Goal: Task Accomplishment & Management: Manage account settings

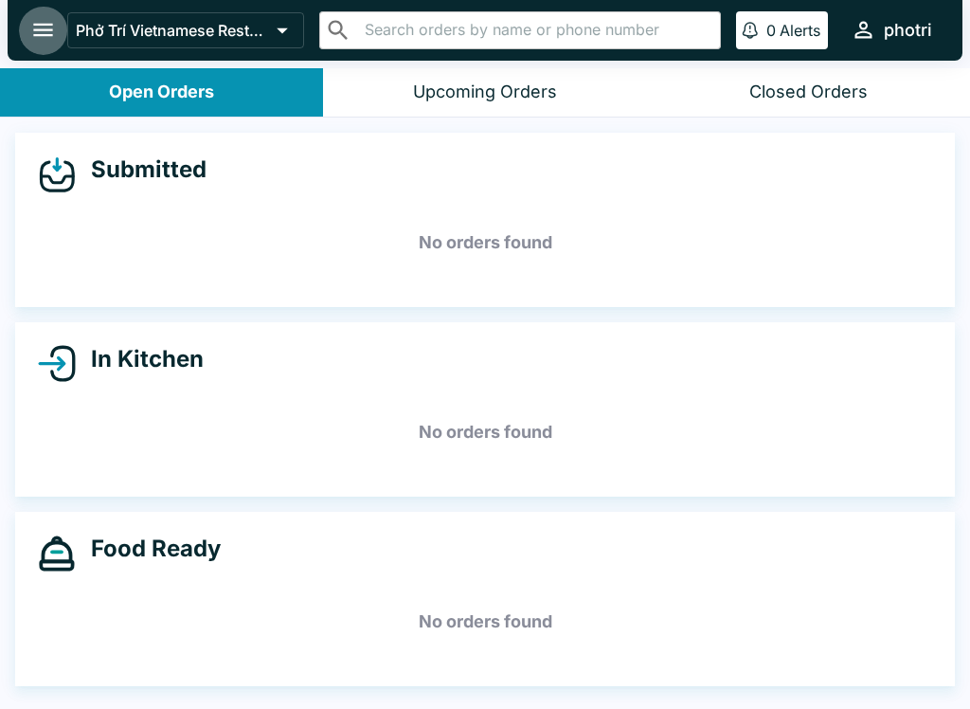
click at [42, 28] on icon "open drawer" at bounding box center [43, 30] width 26 height 26
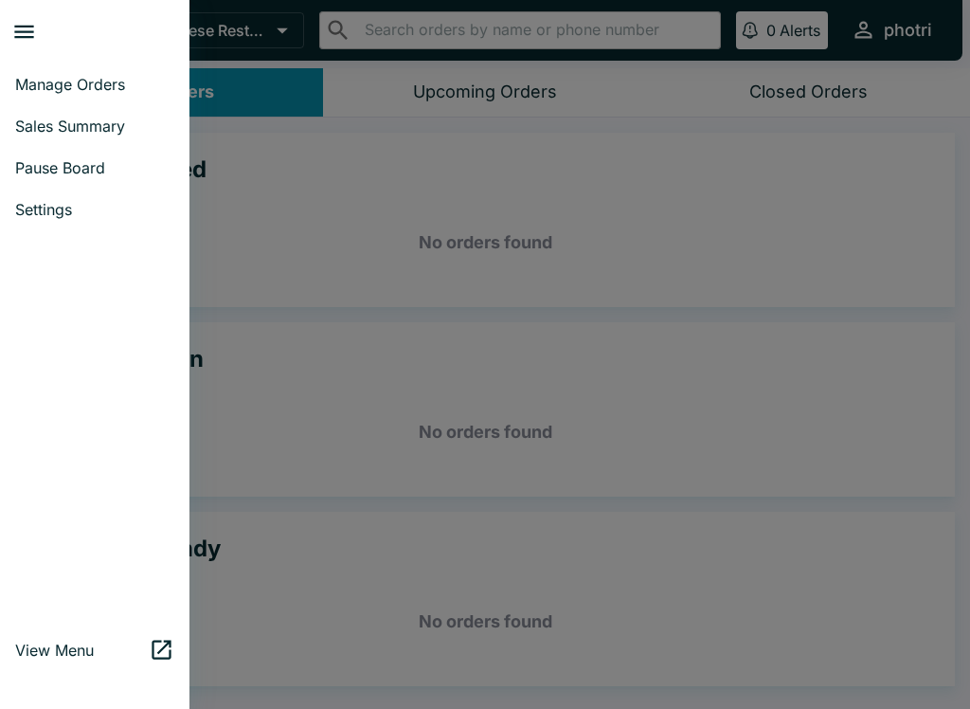
click at [62, 202] on span "Settings" at bounding box center [94, 209] width 159 height 19
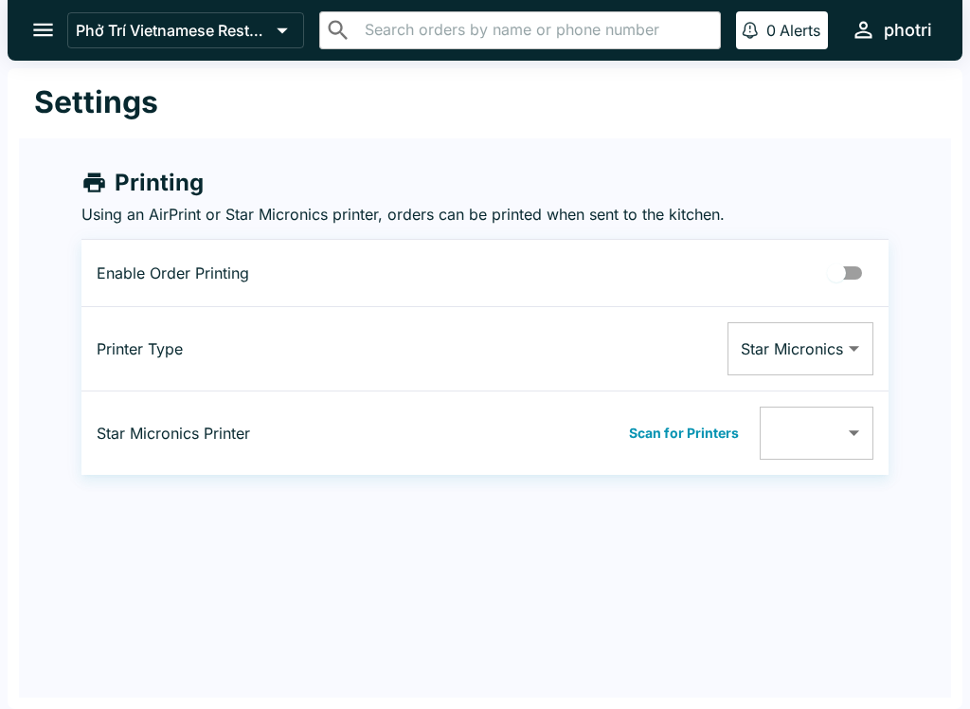
click at [872, 271] on input "Printing Enabled" at bounding box center [837, 273] width 108 height 36
click at [724, 421] on button "Scan for Printers" at bounding box center [683, 433] width 121 height 28
click at [865, 420] on body "Phở Trí Vietnamese Restaurant ​ ​ 0 Alerts photri Settings Printing Using an Ai…" at bounding box center [485, 354] width 970 height 709
click at [875, 275] on div at bounding box center [485, 354] width 970 height 709
click at [863, 258] on input "Printing Enabled" at bounding box center [856, 273] width 108 height 36
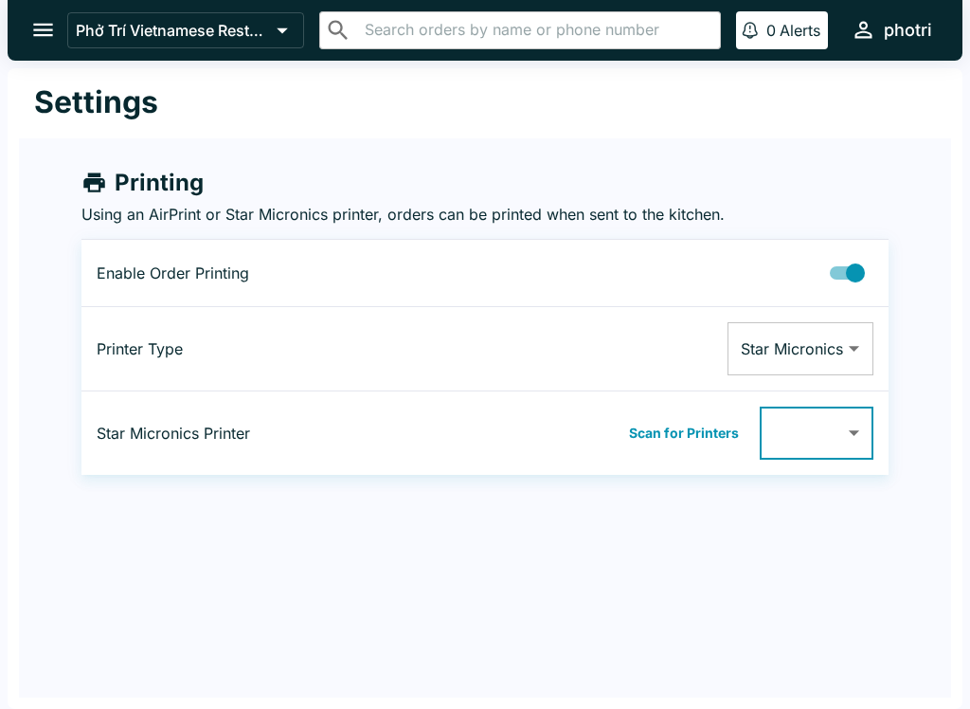
checkbox input "false"
click at [27, 38] on button "open drawer" at bounding box center [43, 30] width 48 height 48
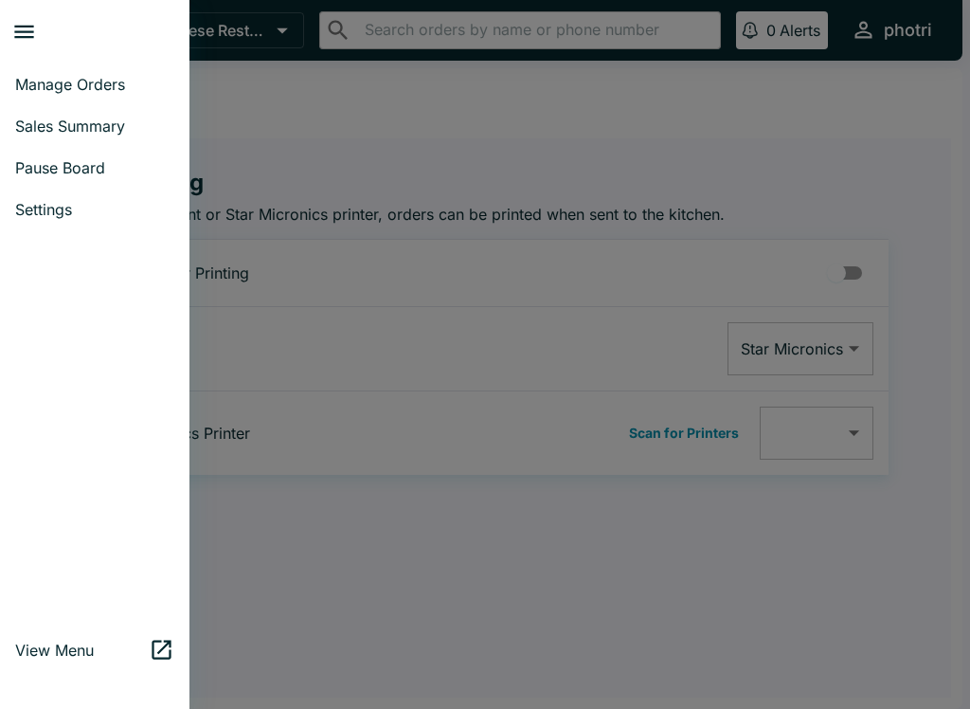
click at [113, 75] on span "Manage Orders" at bounding box center [94, 84] width 159 height 19
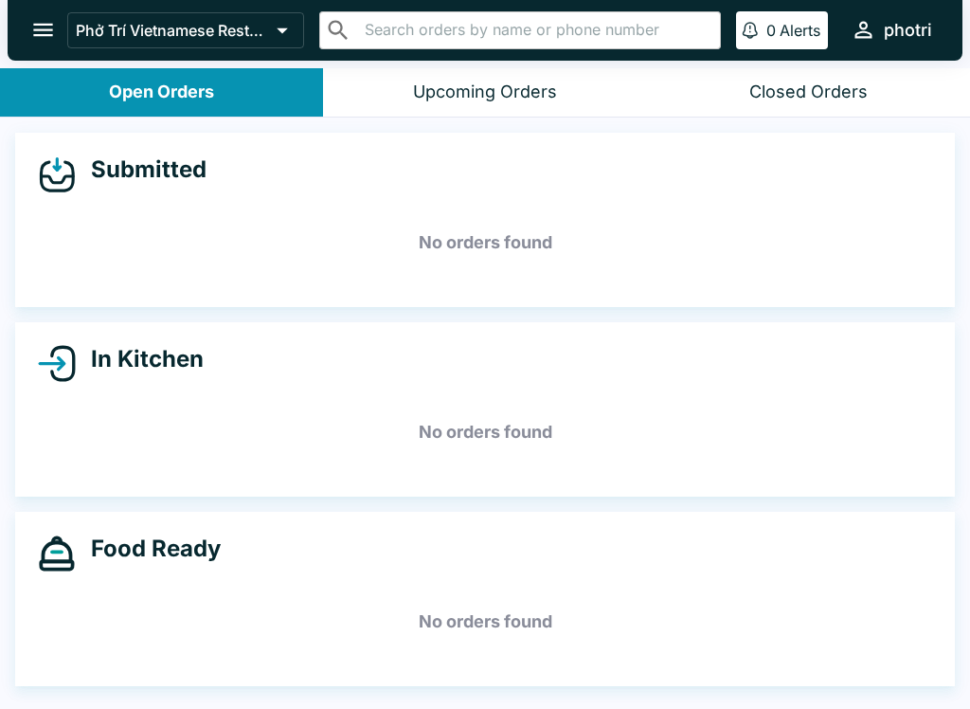
click at [47, 16] on button "open drawer" at bounding box center [43, 30] width 48 height 48
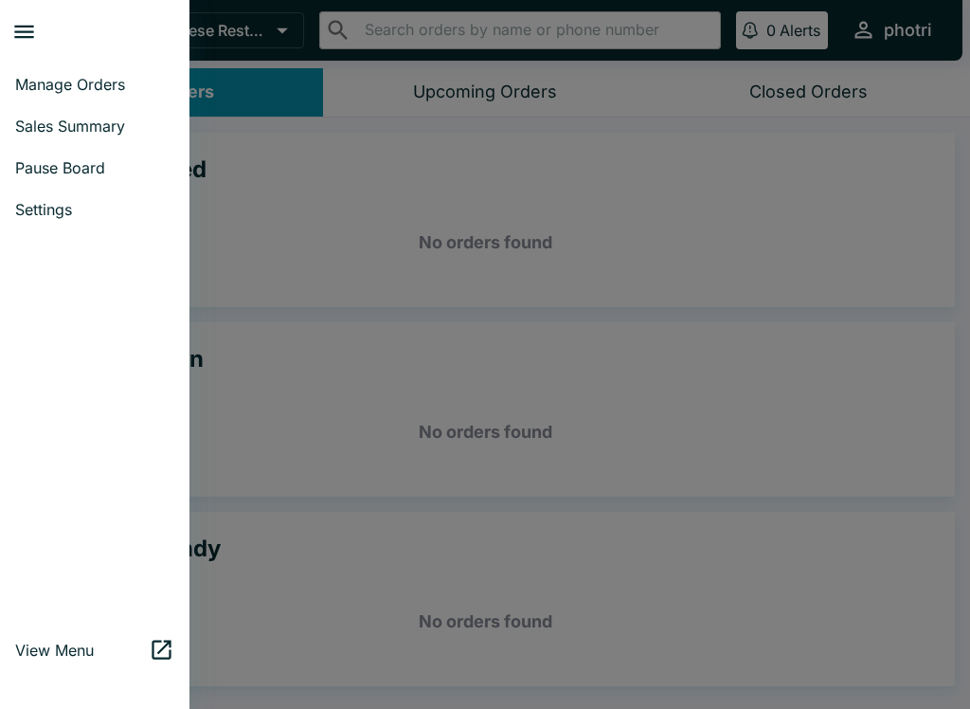
click at [130, 166] on span "Pause Board" at bounding box center [94, 167] width 159 height 19
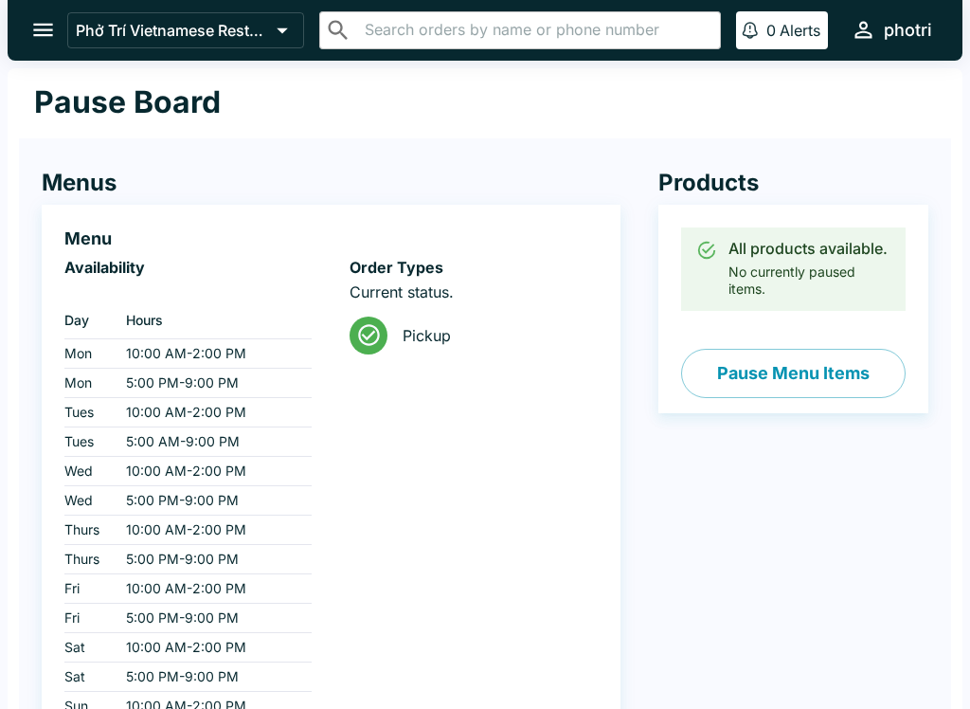
click at [37, 43] on icon "open drawer" at bounding box center [43, 30] width 26 height 26
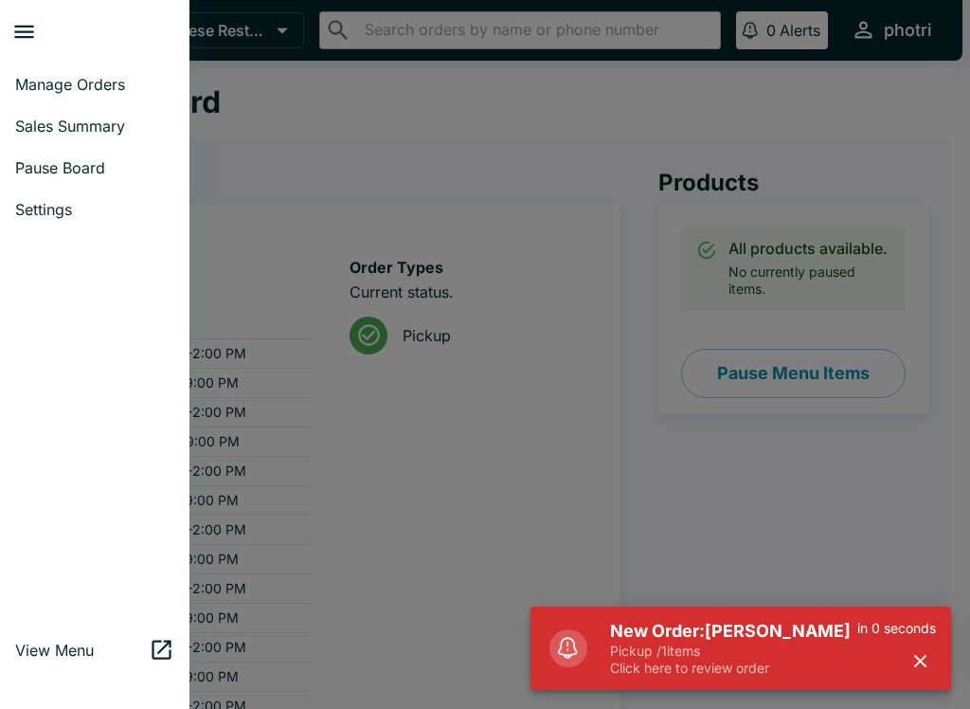
click at [123, 81] on span "Manage Orders" at bounding box center [94, 84] width 159 height 19
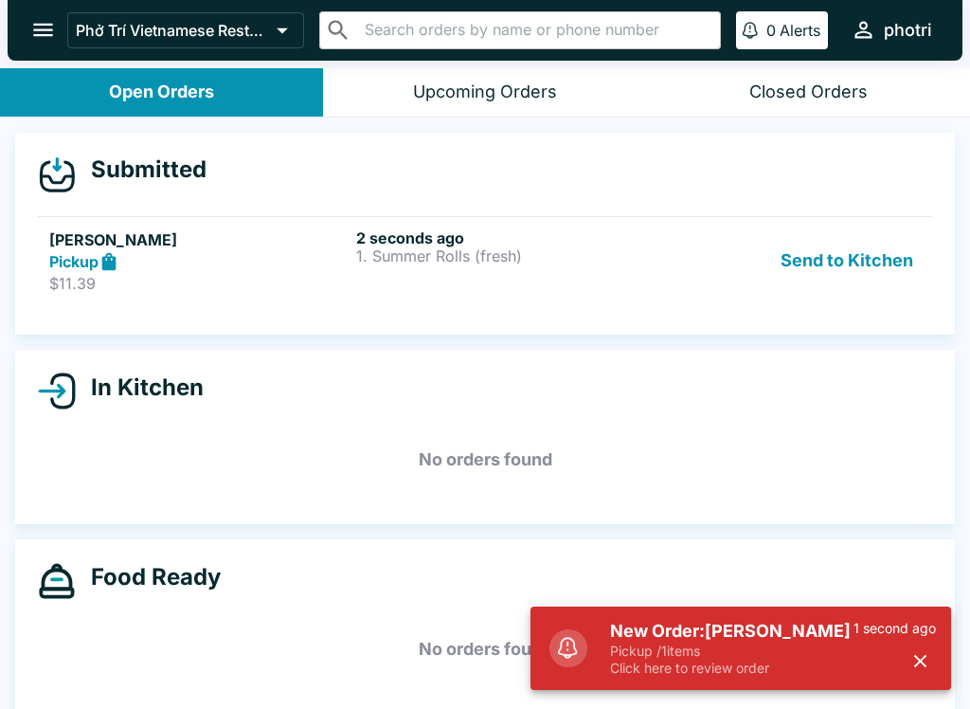
click at [811, 659] on p "Click here to review order" at bounding box center [731, 667] width 243 height 17
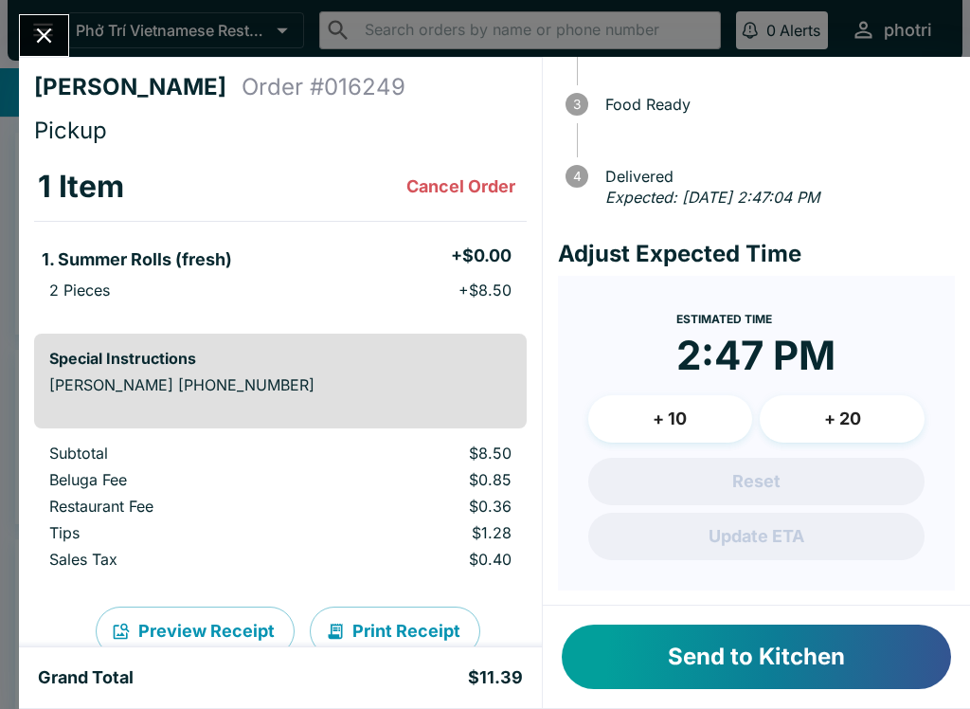
scroll to position [164, 0]
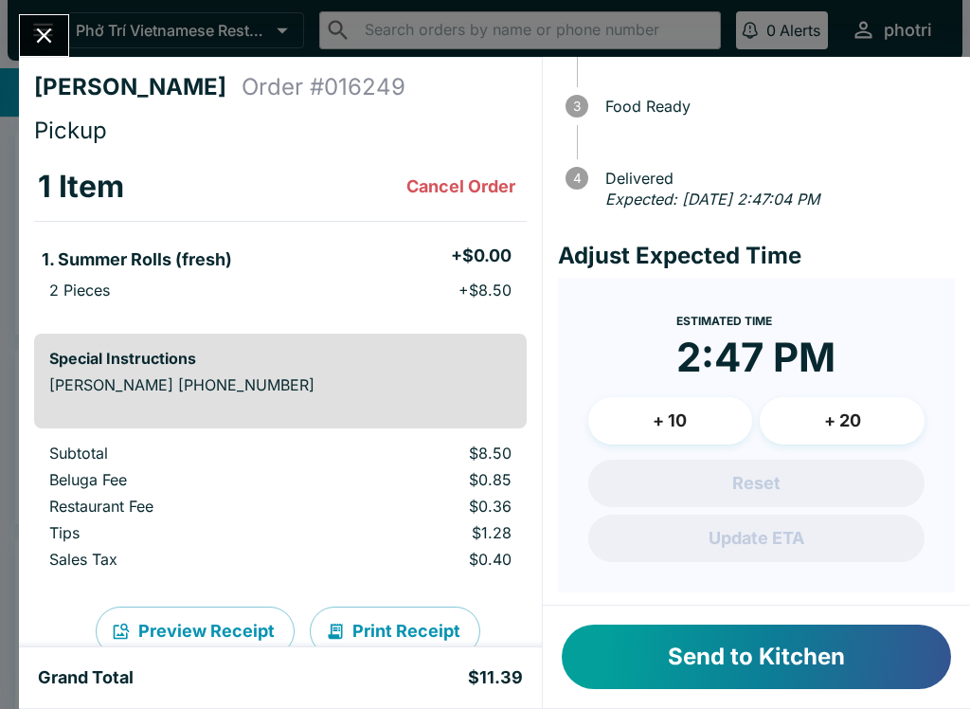
click at [719, 423] on button "+ 10" at bounding box center [670, 420] width 165 height 47
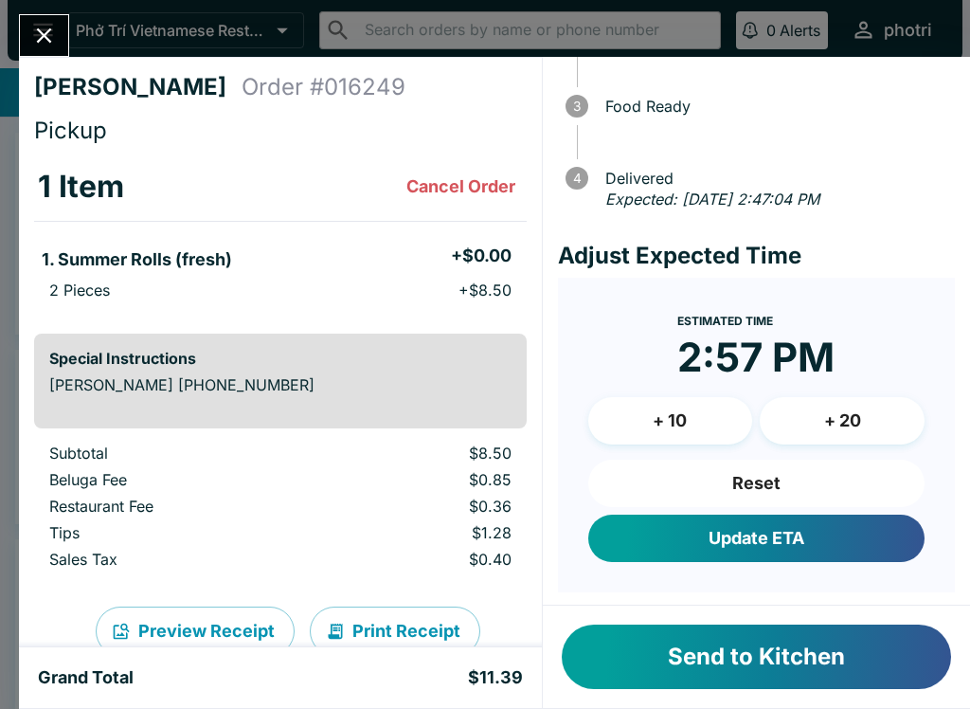
click at [881, 423] on button "+ 20" at bounding box center [842, 420] width 165 height 47
click at [877, 429] on button "+ 20" at bounding box center [842, 420] width 165 height 47
click at [837, 541] on button "Update ETA" at bounding box center [756, 537] width 336 height 47
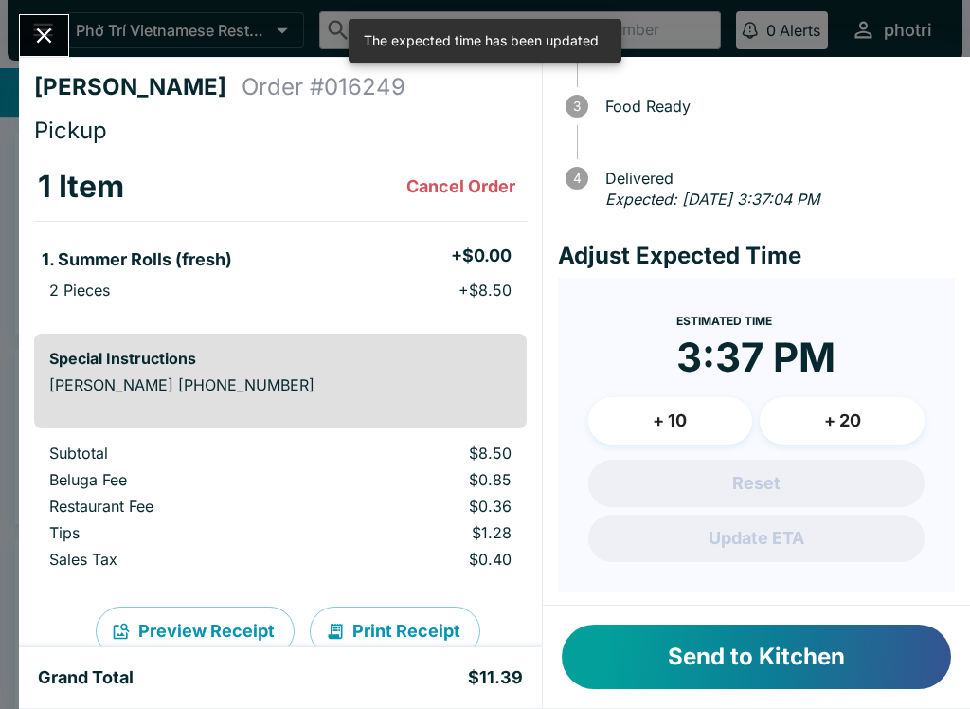
click at [816, 669] on button "Send to Kitchen" at bounding box center [756, 656] width 389 height 64
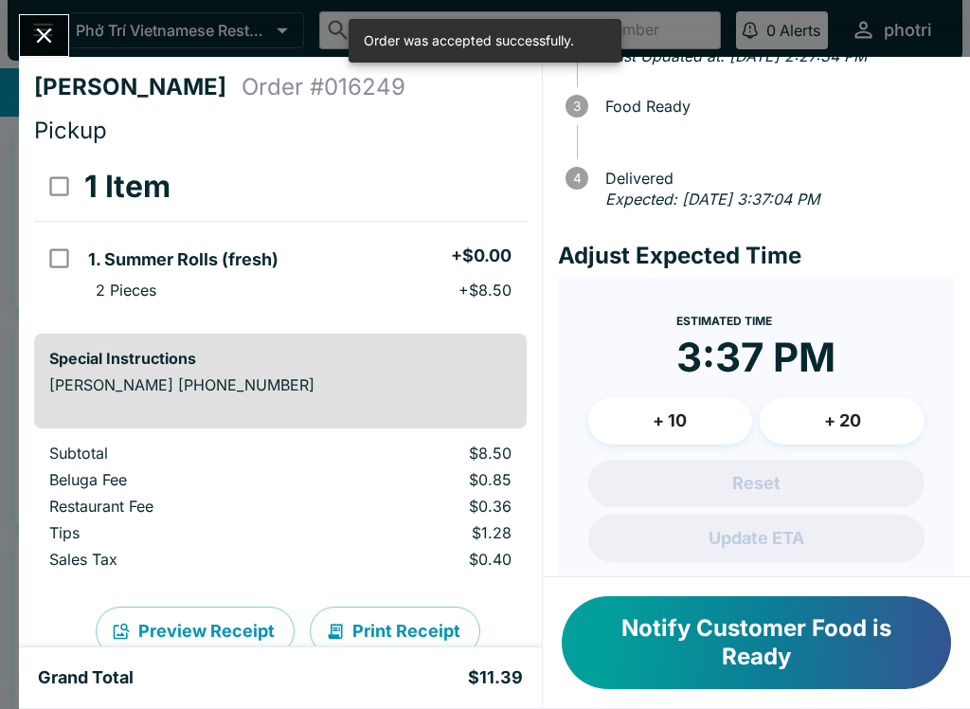
click at [45, 16] on button "Close" at bounding box center [44, 35] width 48 height 41
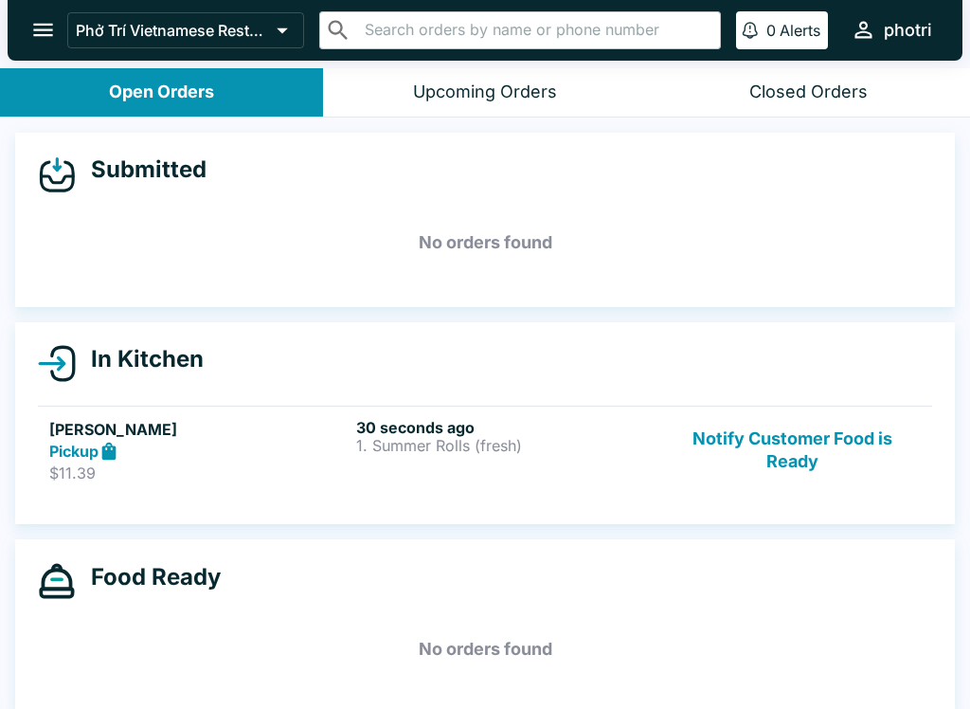
click at [819, 428] on button "Notify Customer Food is Ready" at bounding box center [792, 450] width 257 height 65
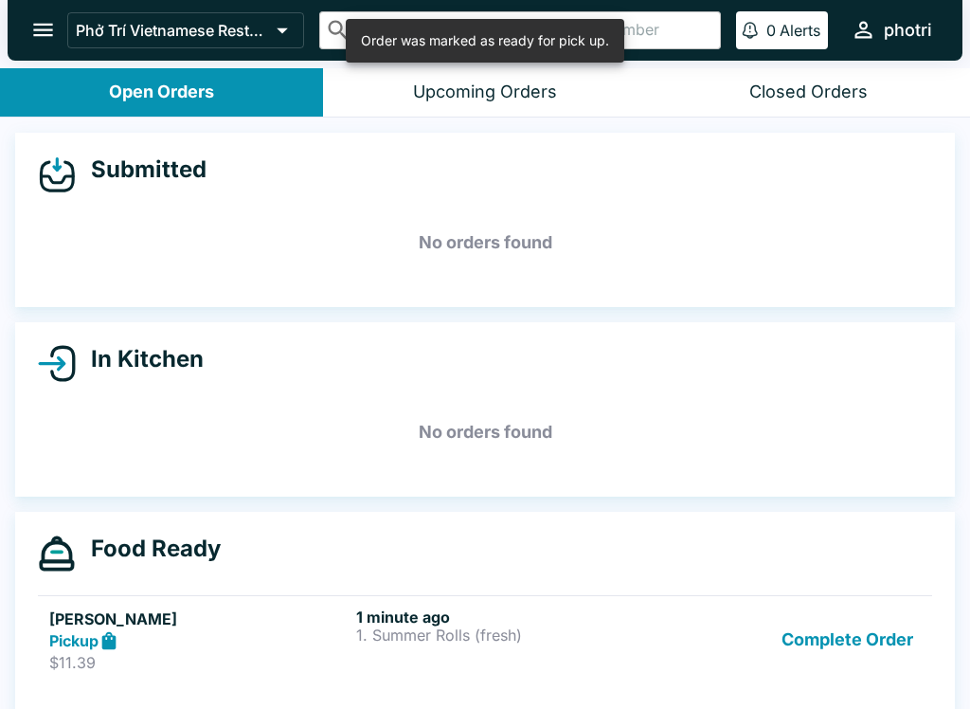
click at [837, 640] on button "Complete Order" at bounding box center [847, 639] width 147 height 65
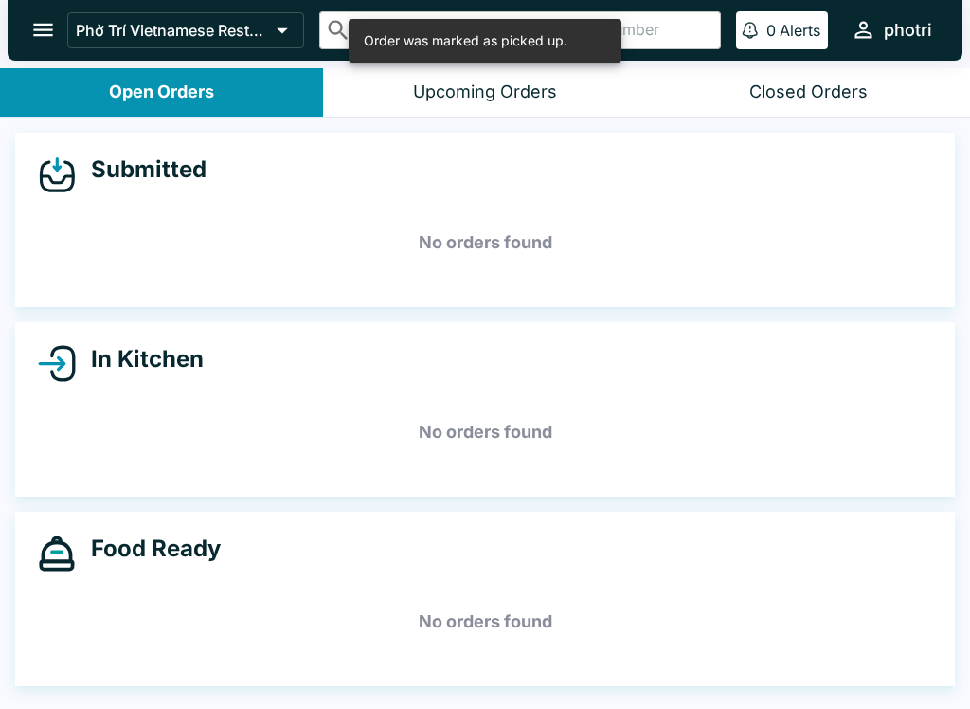
click at [834, 73] on button "Closed Orders" at bounding box center [808, 92] width 323 height 48
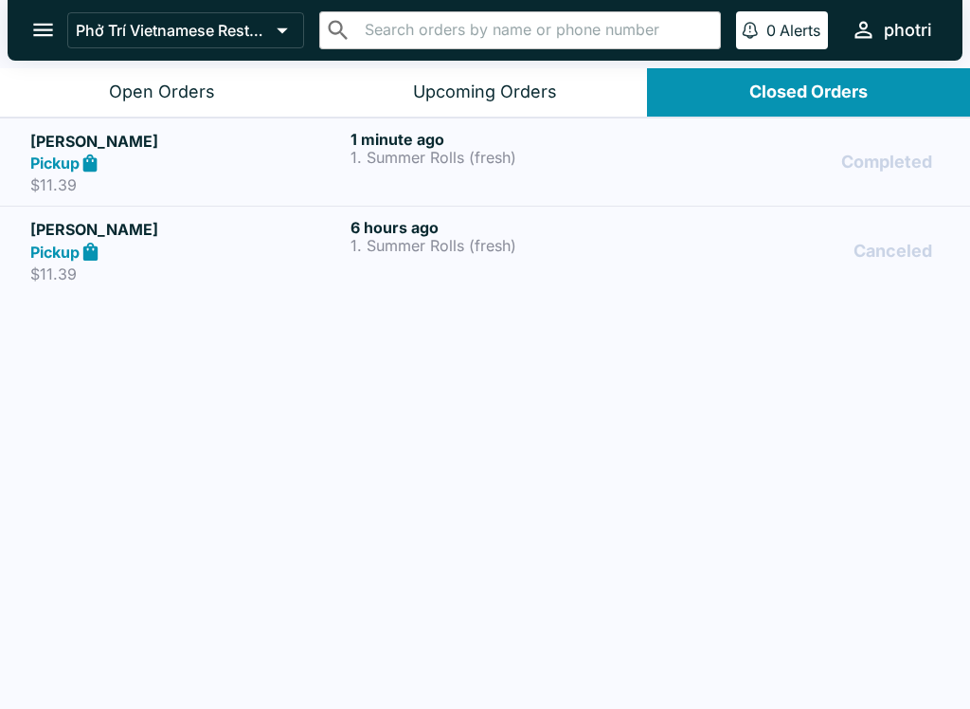
click at [442, 153] on p "1. Summer Rolls (fresh)" at bounding box center [507, 157] width 313 height 17
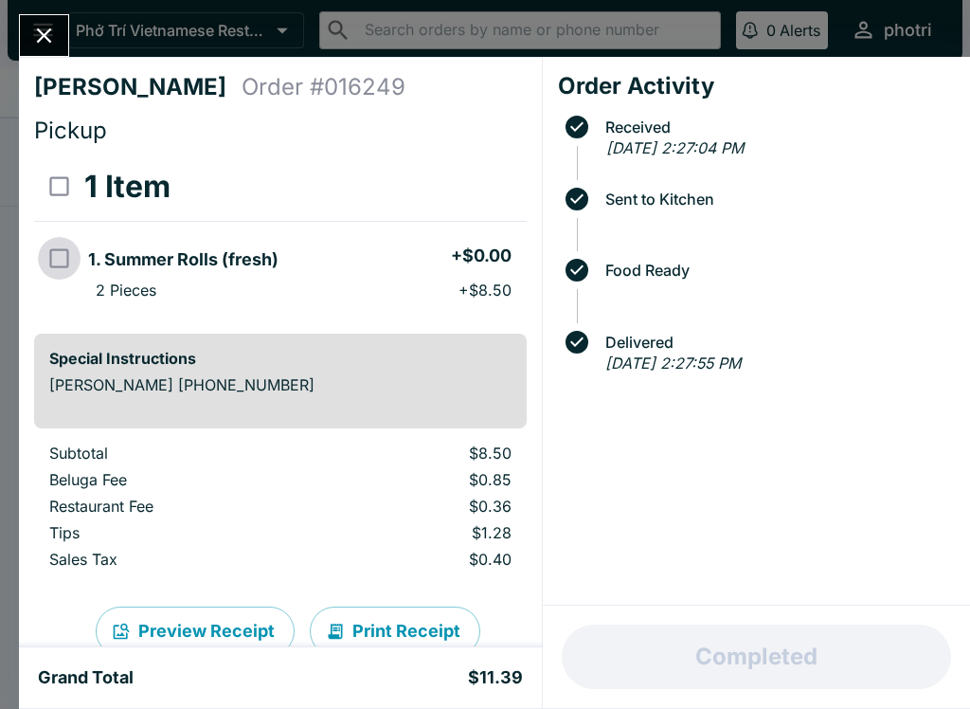
click at [74, 246] on input "orders table" at bounding box center [59, 258] width 43 height 43
checkbox input "true"
click at [485, 164] on button "Refund" at bounding box center [474, 186] width 98 height 47
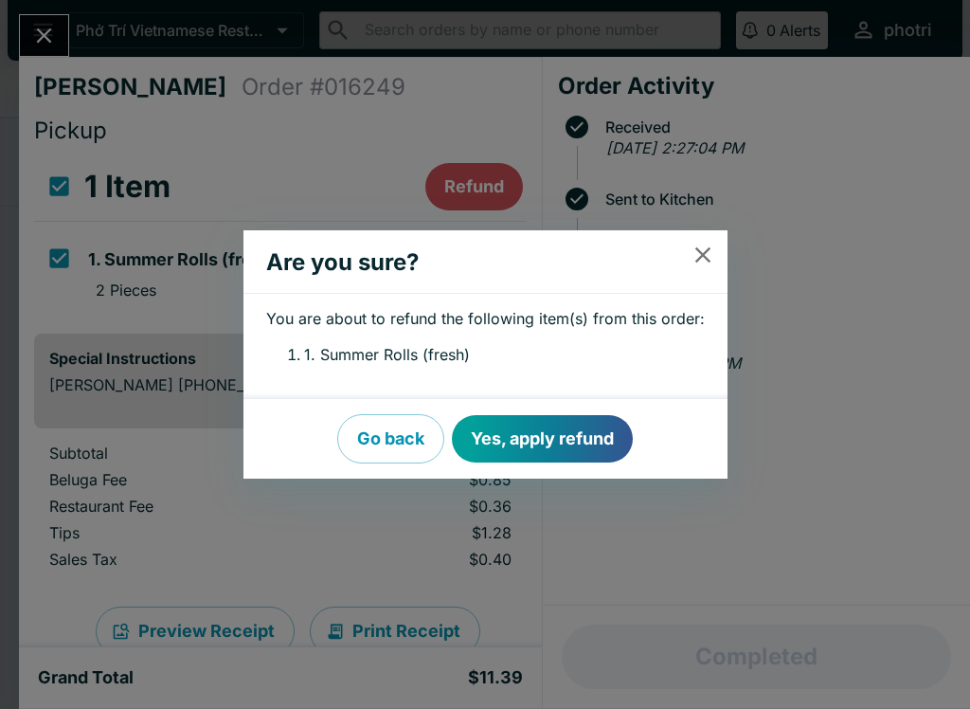
click at [559, 423] on button "Yes, apply refund" at bounding box center [542, 438] width 181 height 47
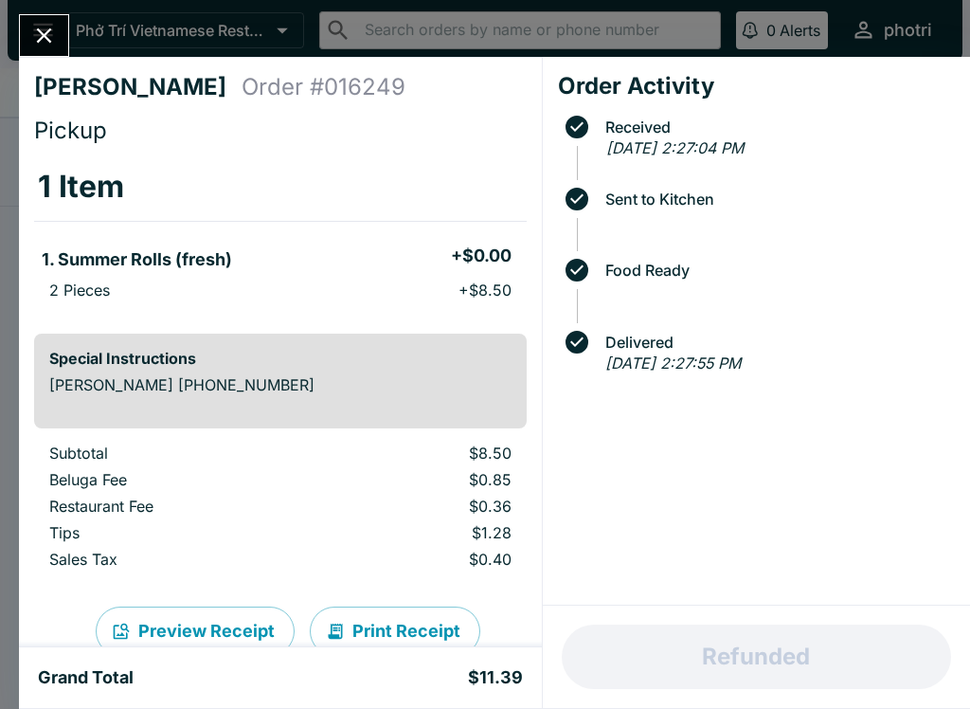
click at [65, 45] on button "Close" at bounding box center [44, 35] width 48 height 41
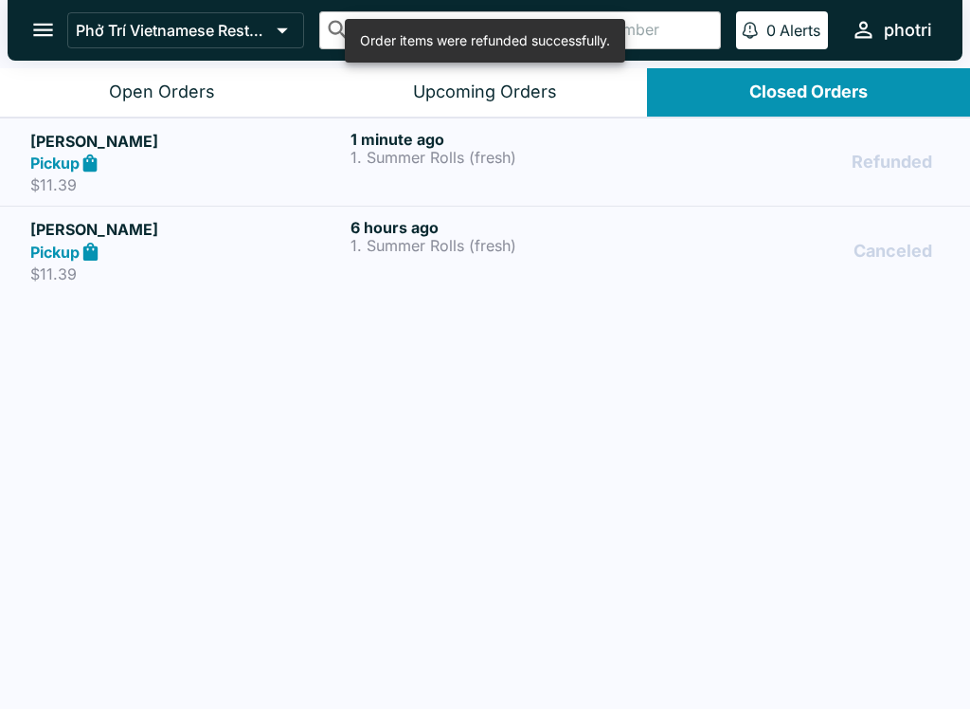
click at [701, 38] on input "text" at bounding box center [535, 30] width 353 height 27
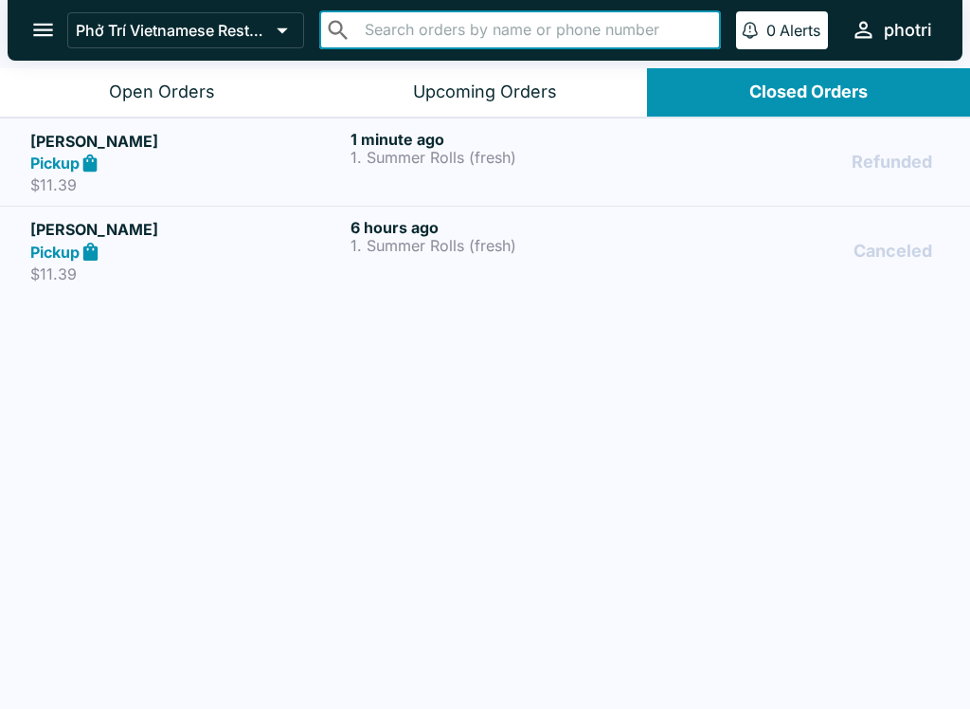
click at [545, 75] on button "Upcoming Orders" at bounding box center [484, 92] width 323 height 48
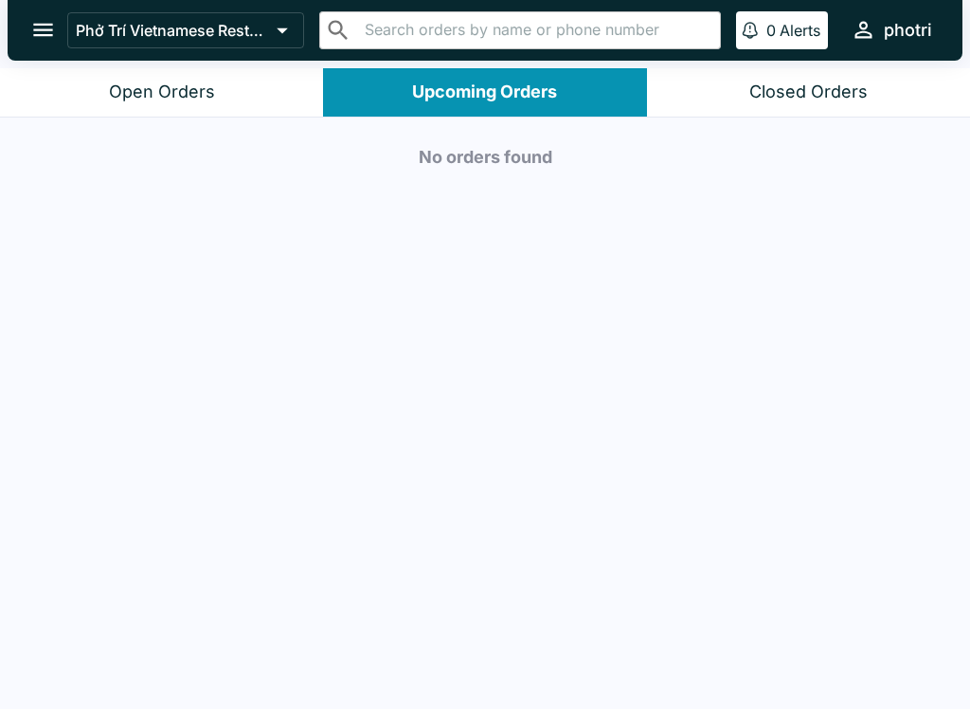
click at [821, 106] on button "Closed Orders" at bounding box center [808, 92] width 323 height 48
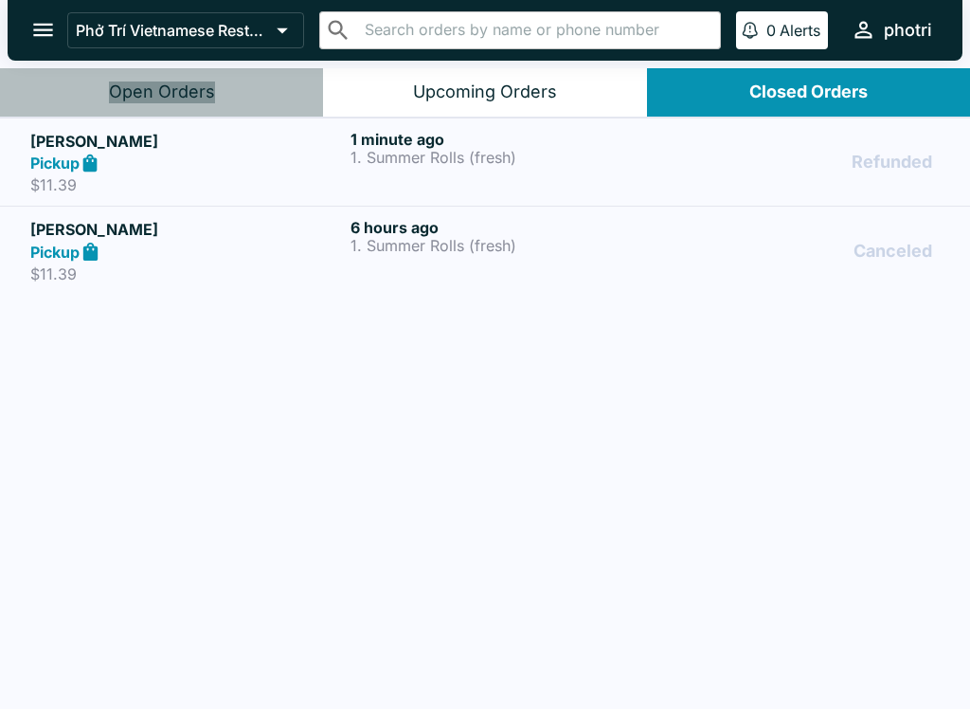
click at [204, 69] on button "Open Orders" at bounding box center [161, 92] width 323 height 48
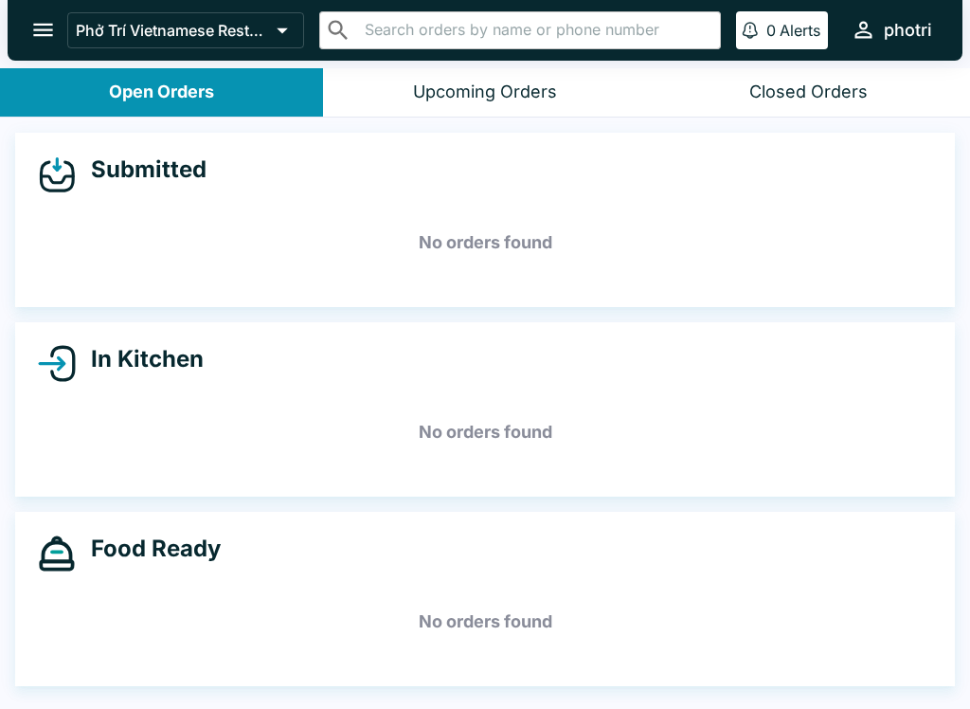
click at [594, 88] on button "Upcoming Orders" at bounding box center [484, 92] width 323 height 48
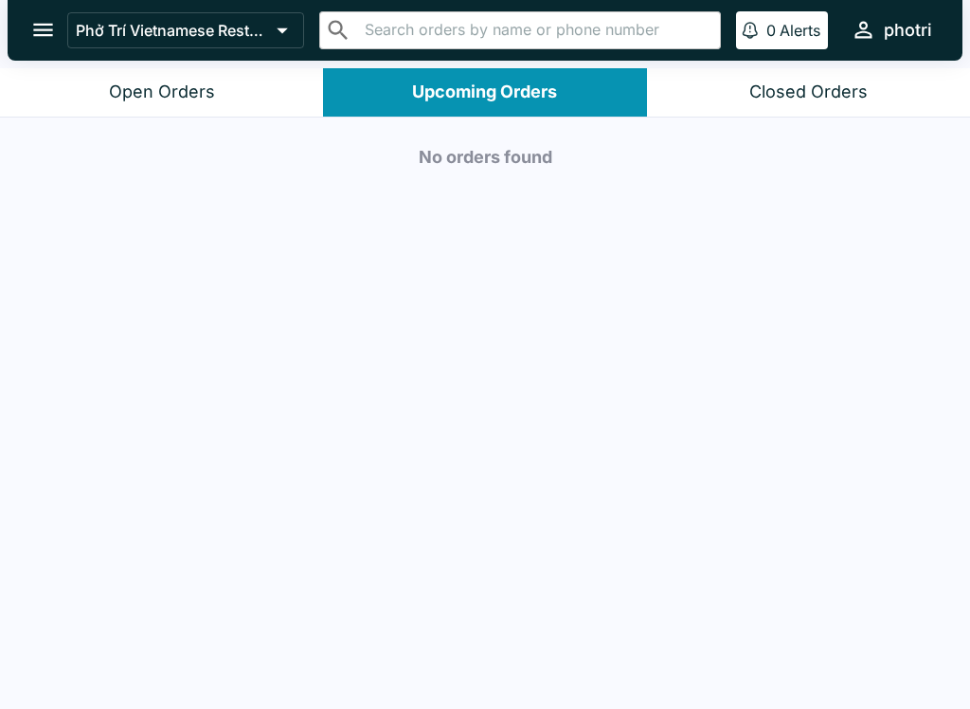
click at [206, 86] on div "Open Orders" at bounding box center [162, 92] width 106 height 22
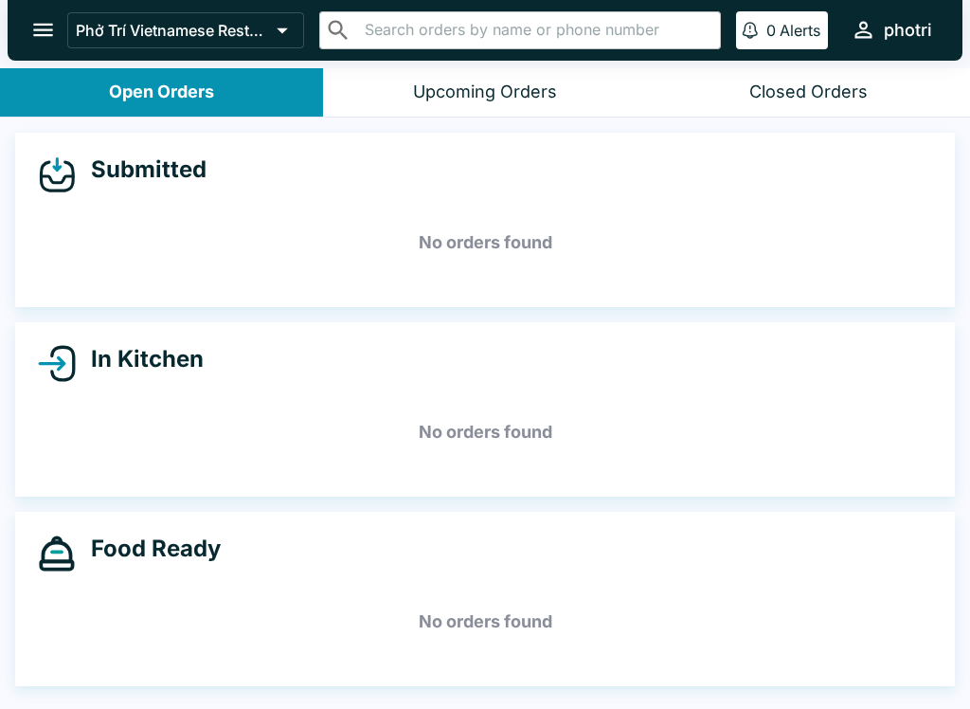
click at [544, 81] on div "Upcoming Orders" at bounding box center [485, 92] width 144 height 22
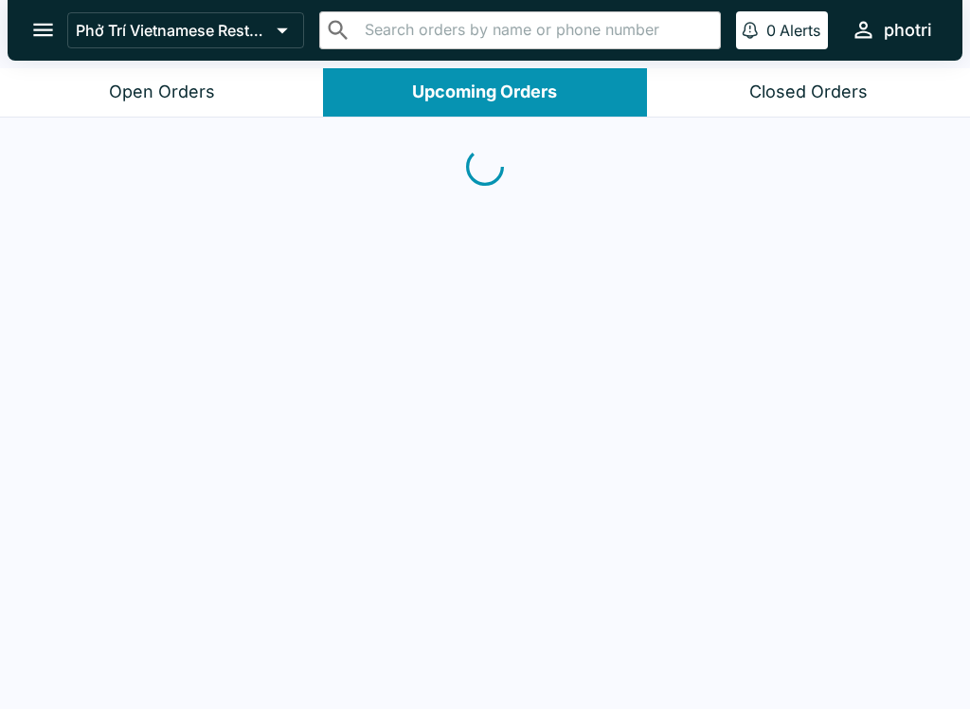
click at [229, 72] on button "Open Orders" at bounding box center [161, 92] width 323 height 48
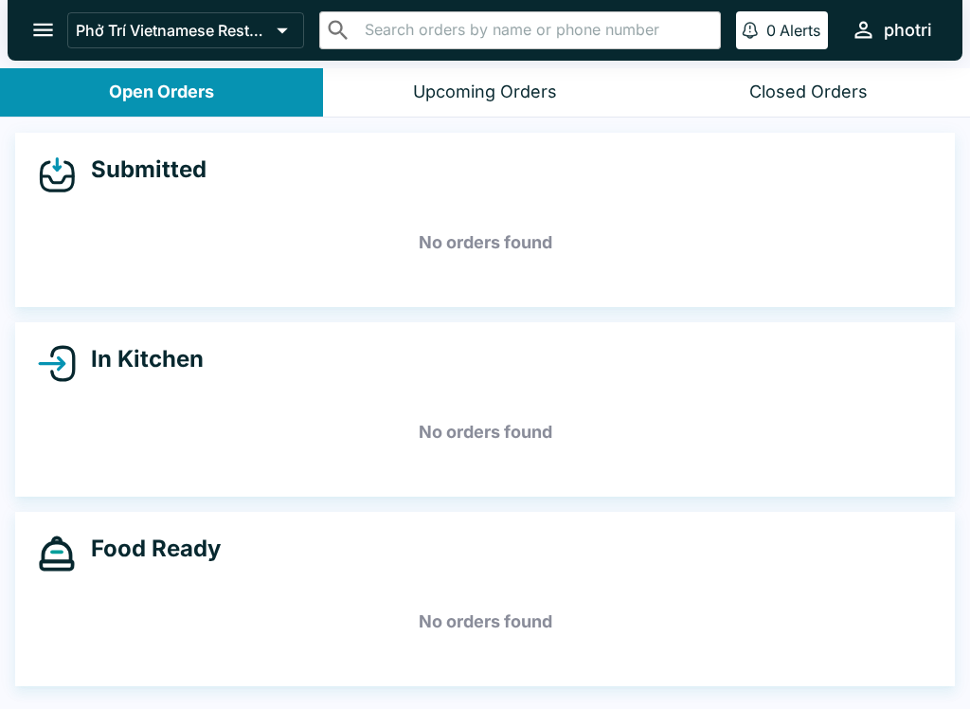
click at [56, 25] on icon "open drawer" at bounding box center [43, 30] width 26 height 26
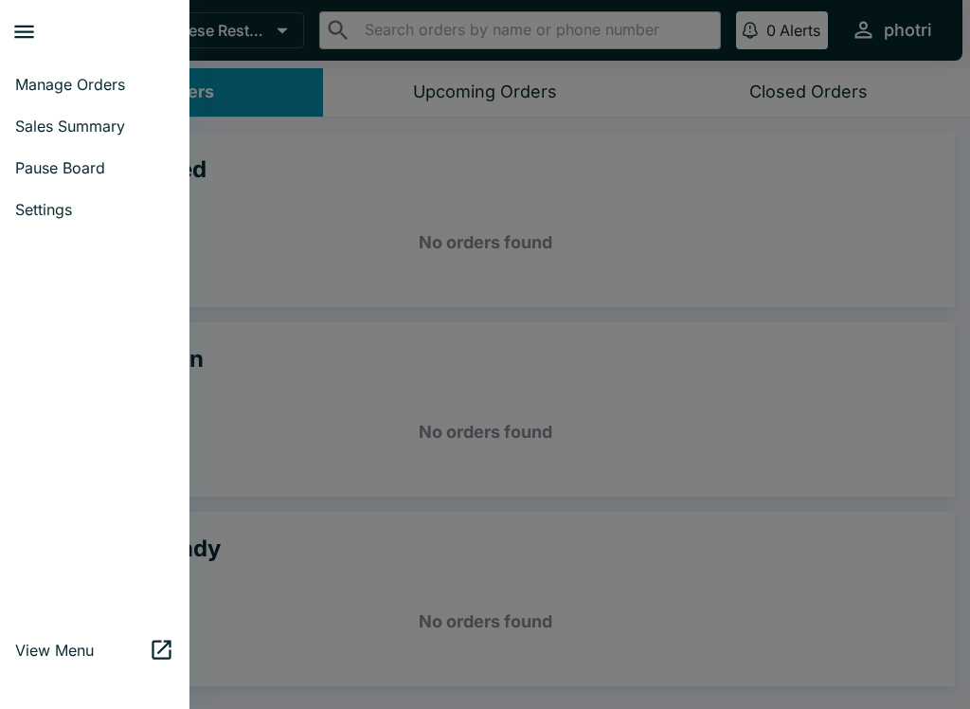
click at [117, 169] on span "Pause Board" at bounding box center [94, 167] width 159 height 19
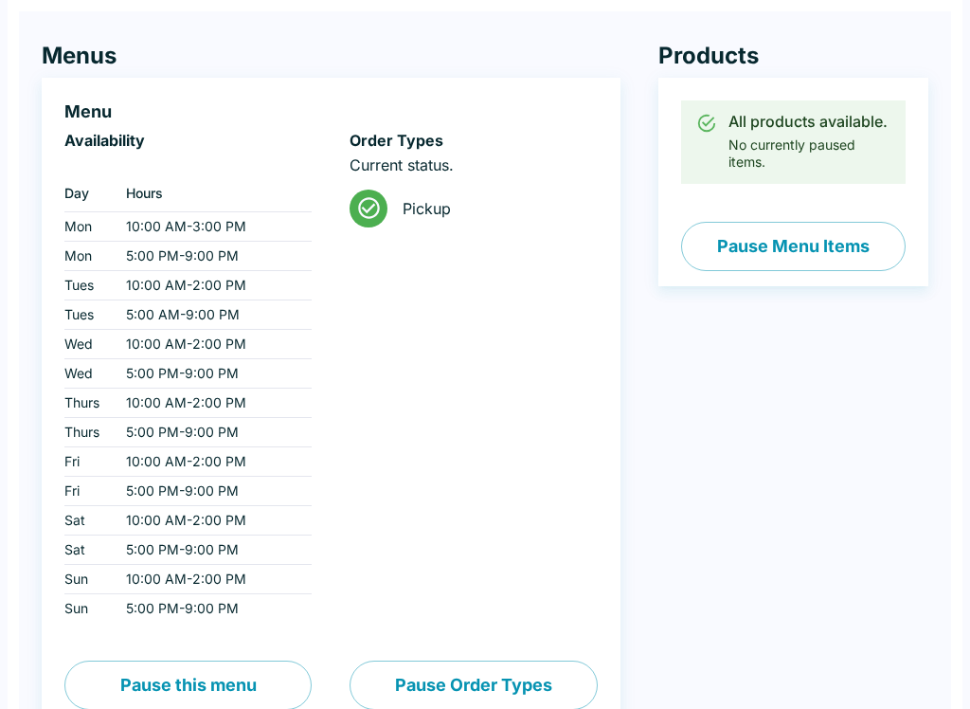
scroll to position [200, 0]
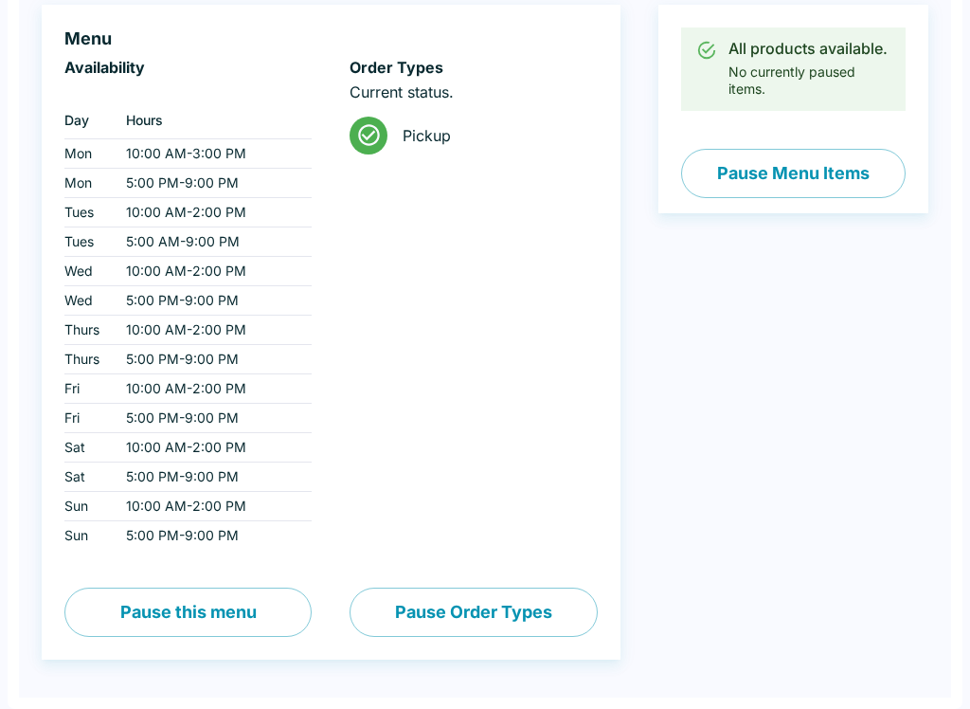
click at [252, 632] on button "Pause this menu" at bounding box center [187, 611] width 247 height 49
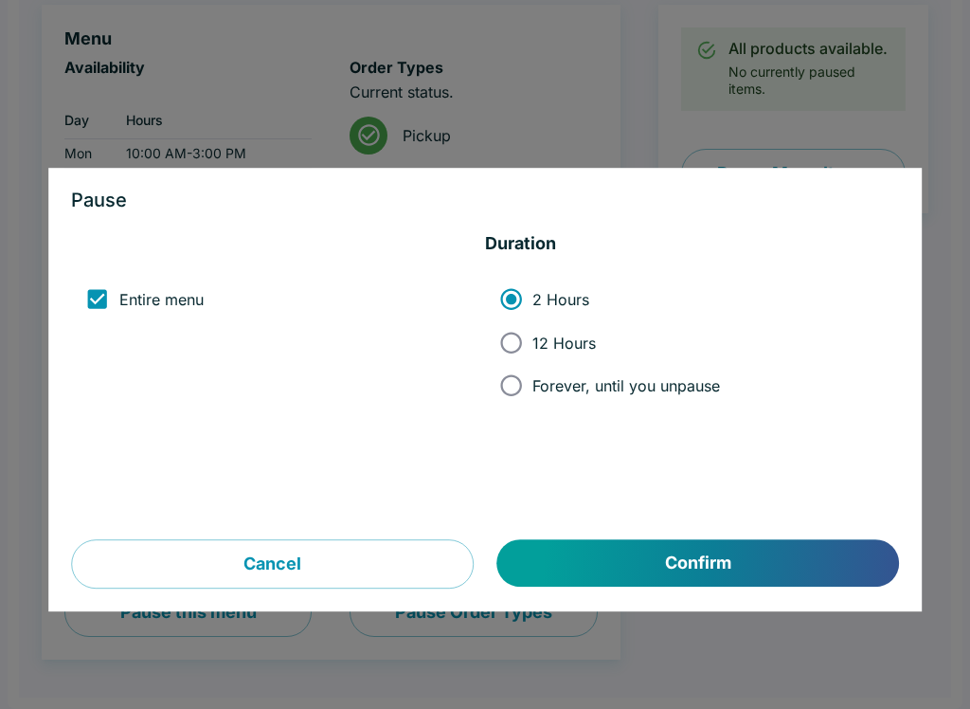
click at [584, 358] on label "12 Hours" at bounding box center [605, 342] width 230 height 43
click at [532, 358] on input "12 Hours" at bounding box center [511, 342] width 43 height 43
radio input "true"
click at [731, 568] on button "Confirm" at bounding box center [698, 563] width 402 height 47
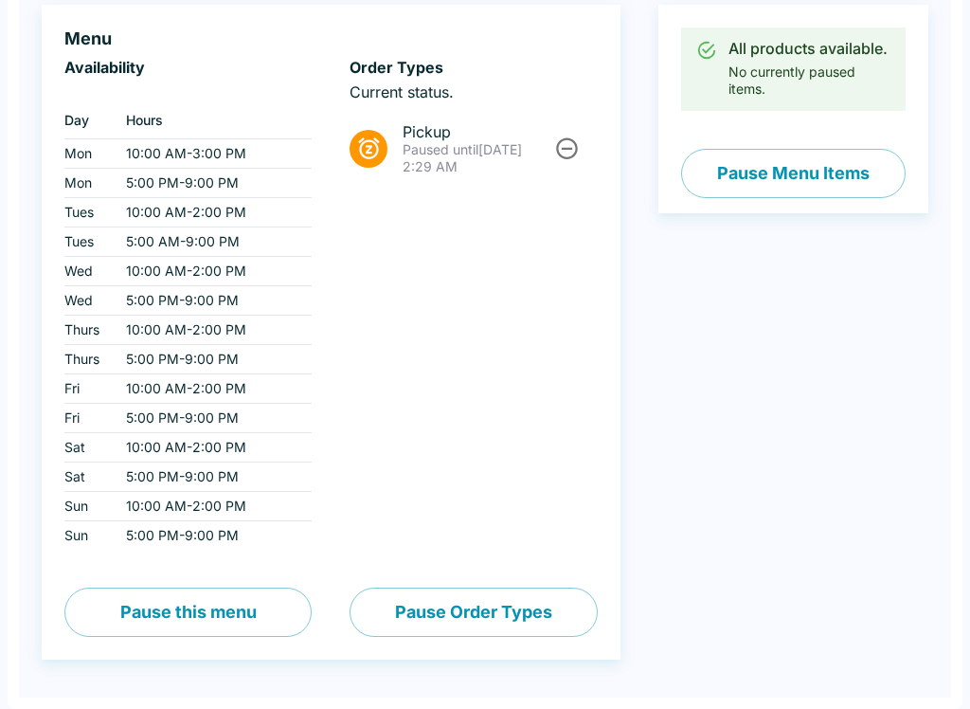
click at [275, 615] on button "Pause this menu" at bounding box center [187, 611] width 247 height 49
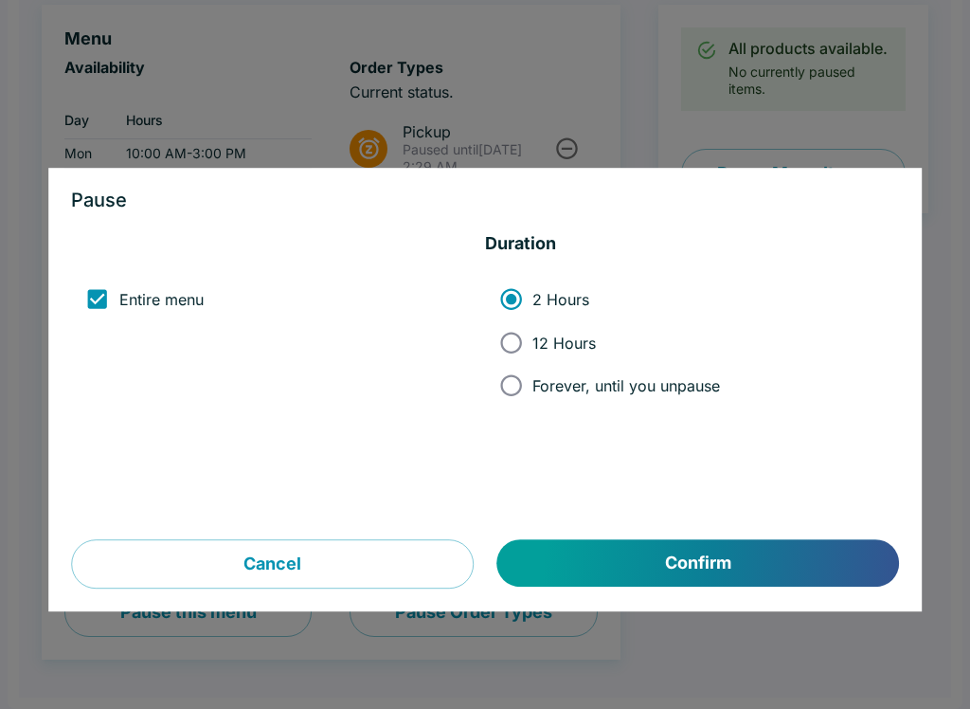
click at [519, 369] on input "Forever, until you unpause" at bounding box center [511, 385] width 43 height 43
radio input "true"
click at [711, 564] on button "Confirm" at bounding box center [698, 563] width 402 height 47
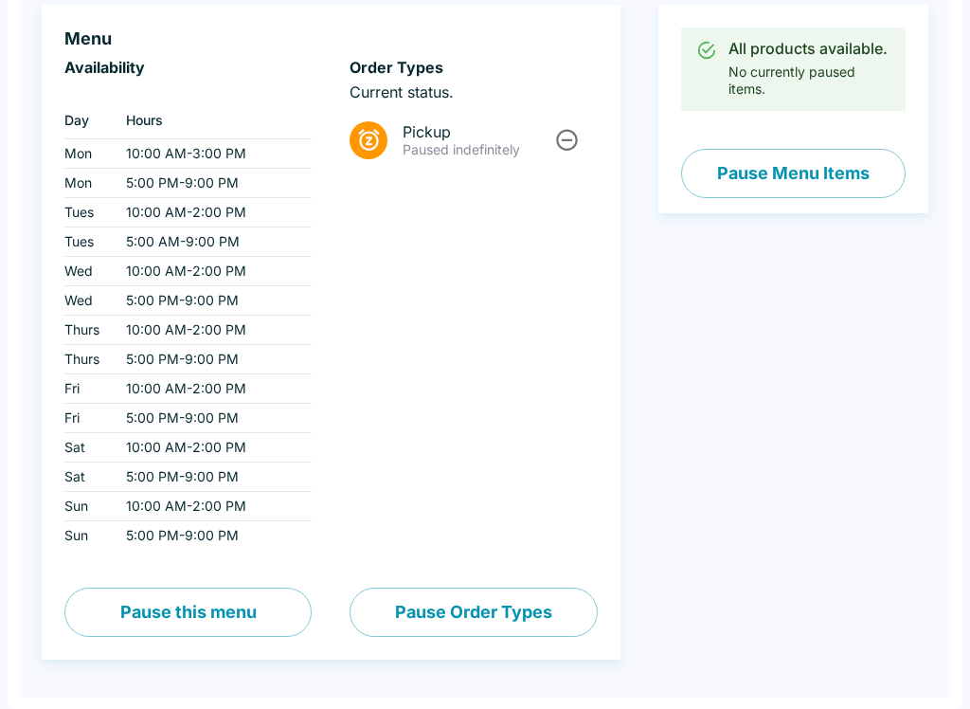
click at [578, 123] on div at bounding box center [566, 139] width 32 height 35
click at [571, 135] on icon "Unpause" at bounding box center [567, 140] width 26 height 26
click at [570, 128] on span "Pickup" at bounding box center [492, 135] width 179 height 19
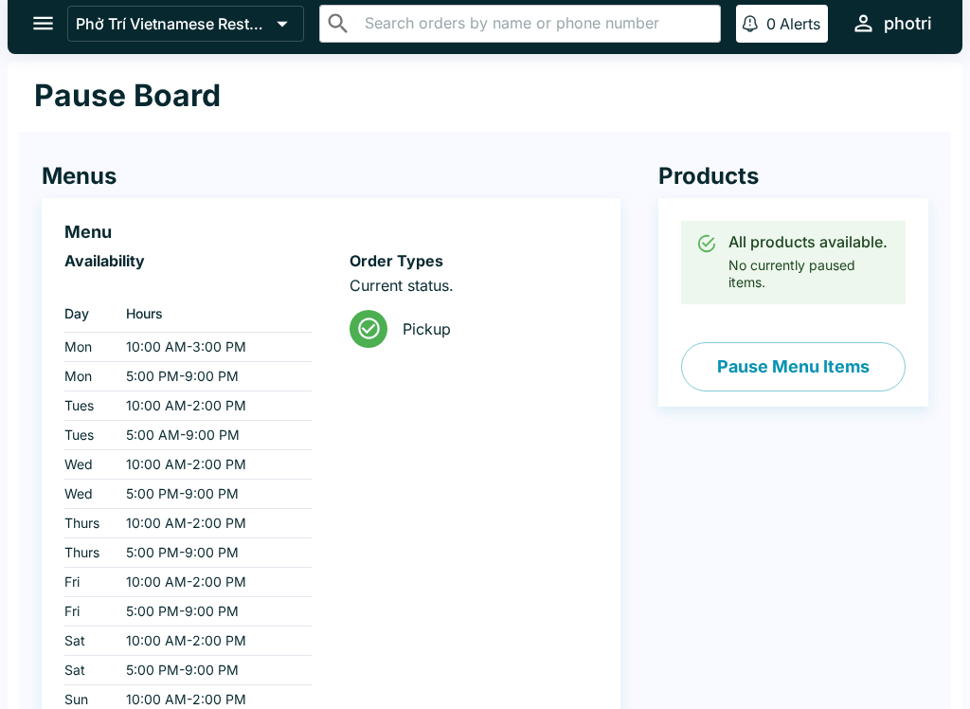
scroll to position [0, 0]
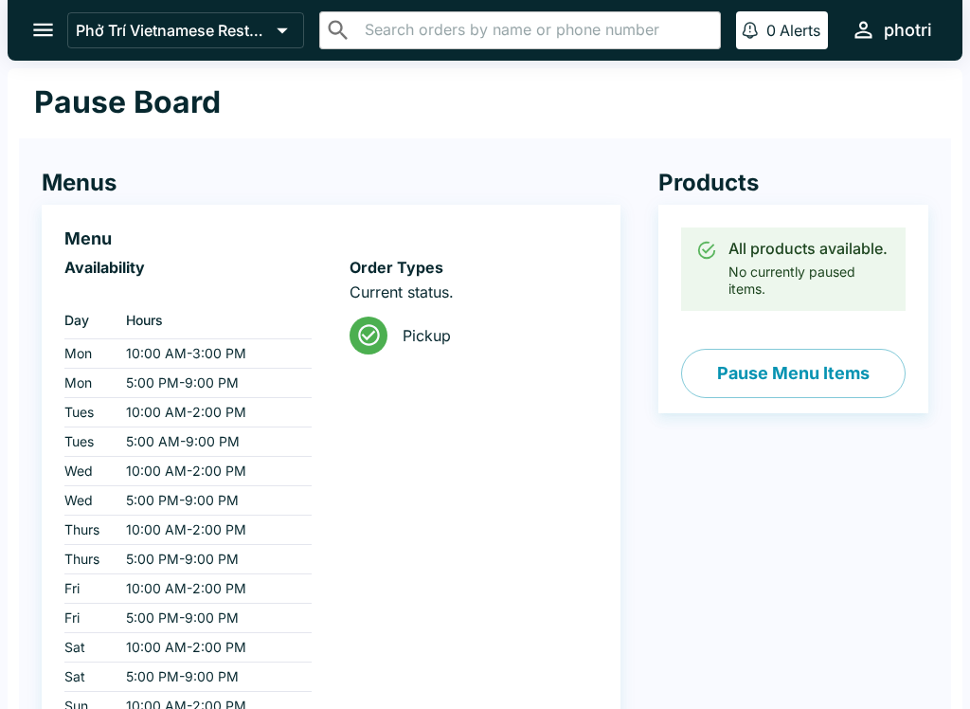
click at [842, 365] on button "Pause Menu Items" at bounding box center [793, 373] width 225 height 49
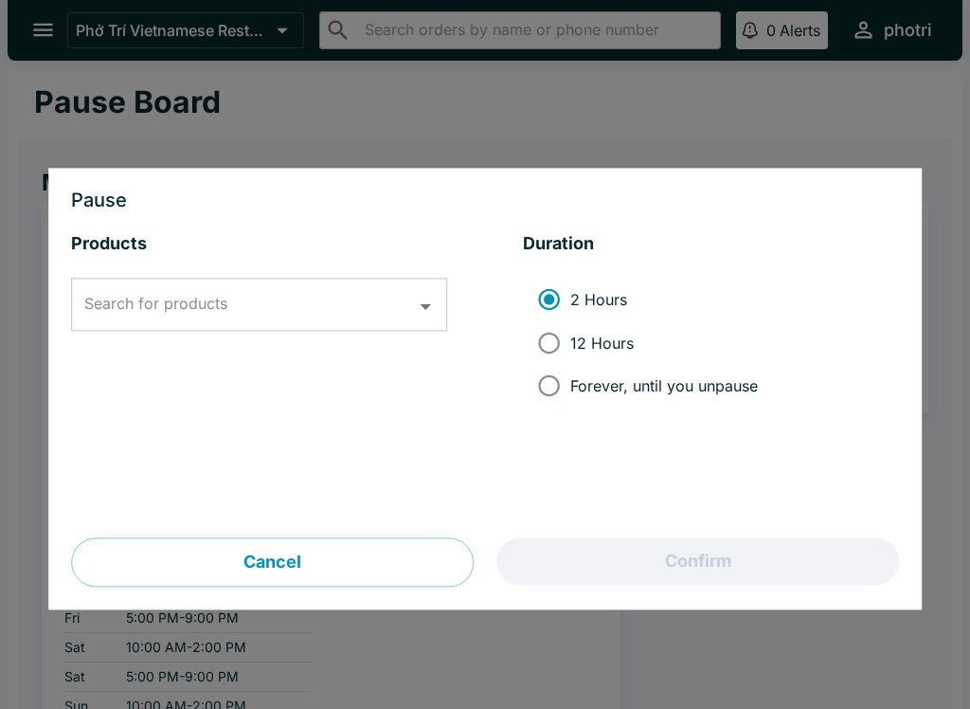
click at [435, 286] on div "Search for products" at bounding box center [259, 305] width 376 height 53
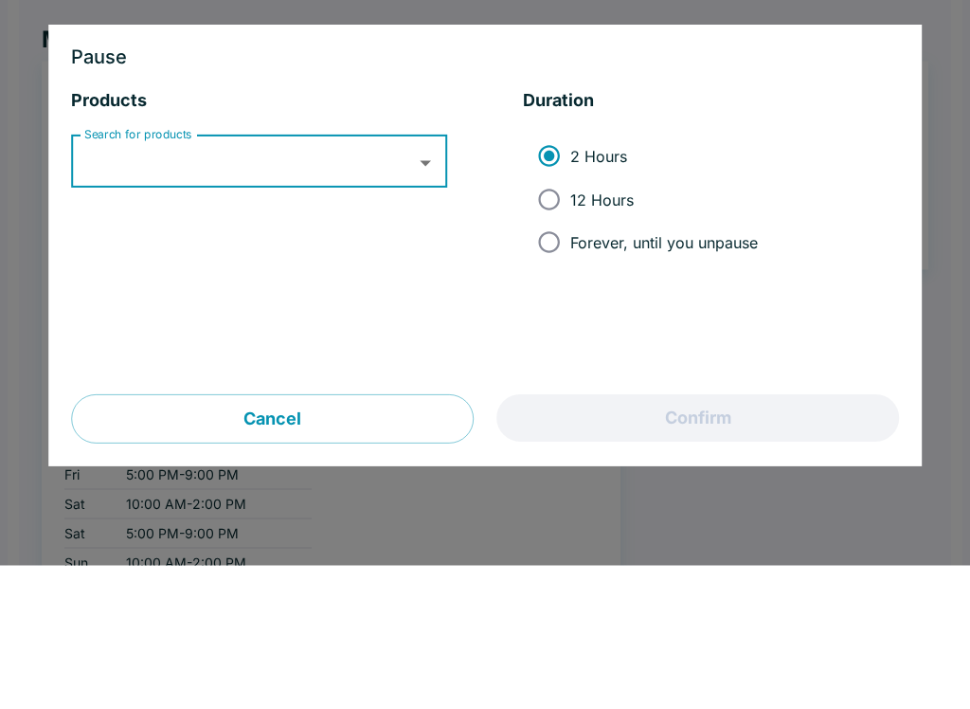
click at [425, 304] on icon "Open" at bounding box center [426, 307] width 10 height 6
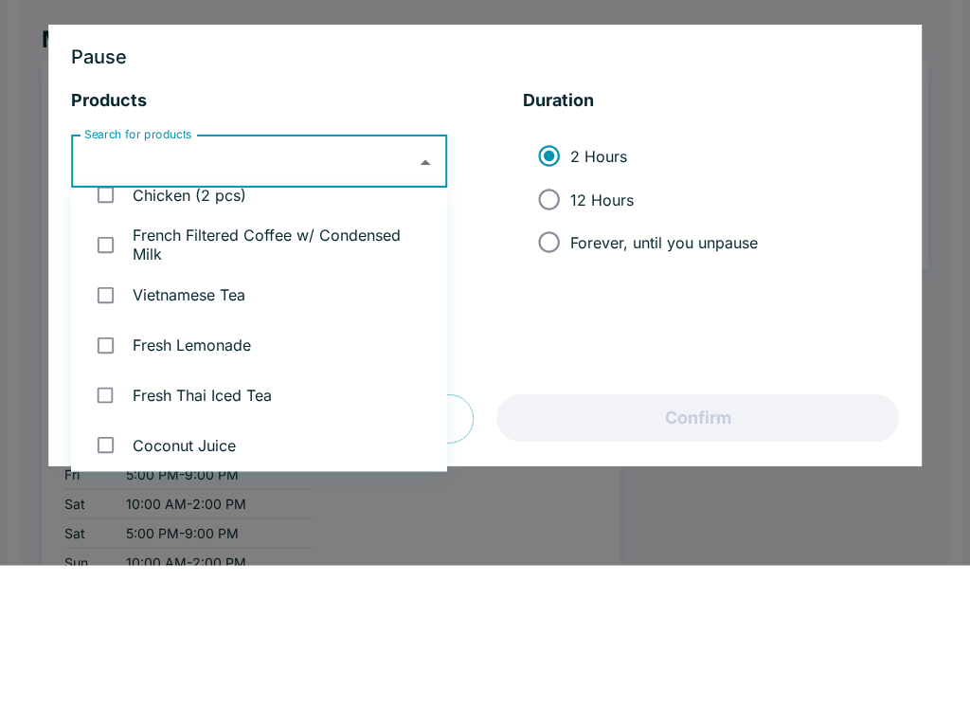
scroll to position [671, 0]
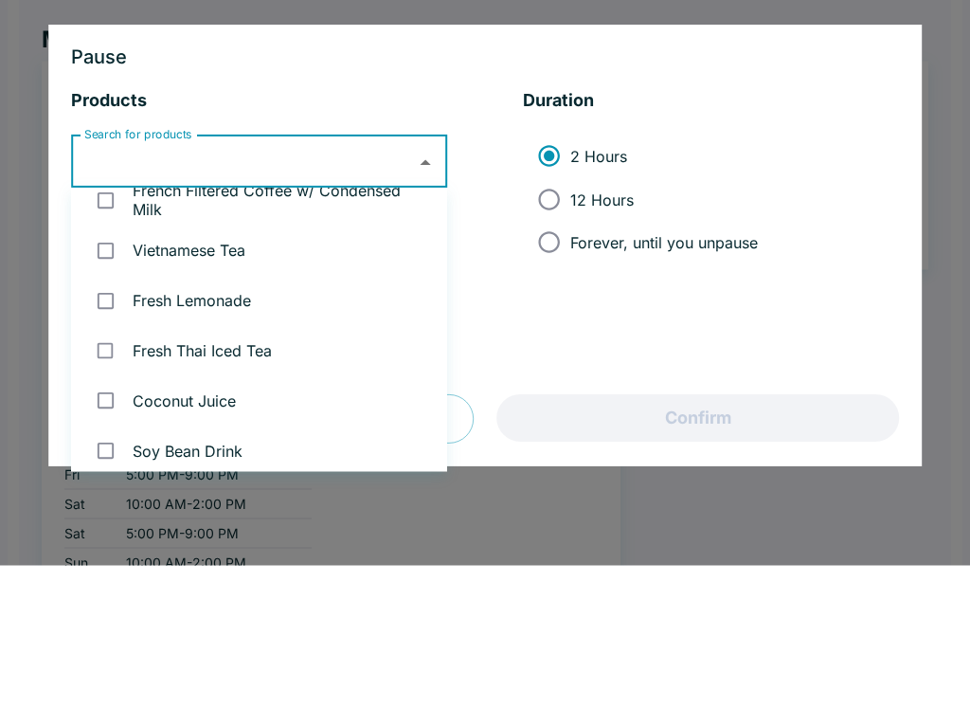
click at [146, 369] on li "Vietnamese Tea" at bounding box center [259, 394] width 376 height 50
checkbox input "true"
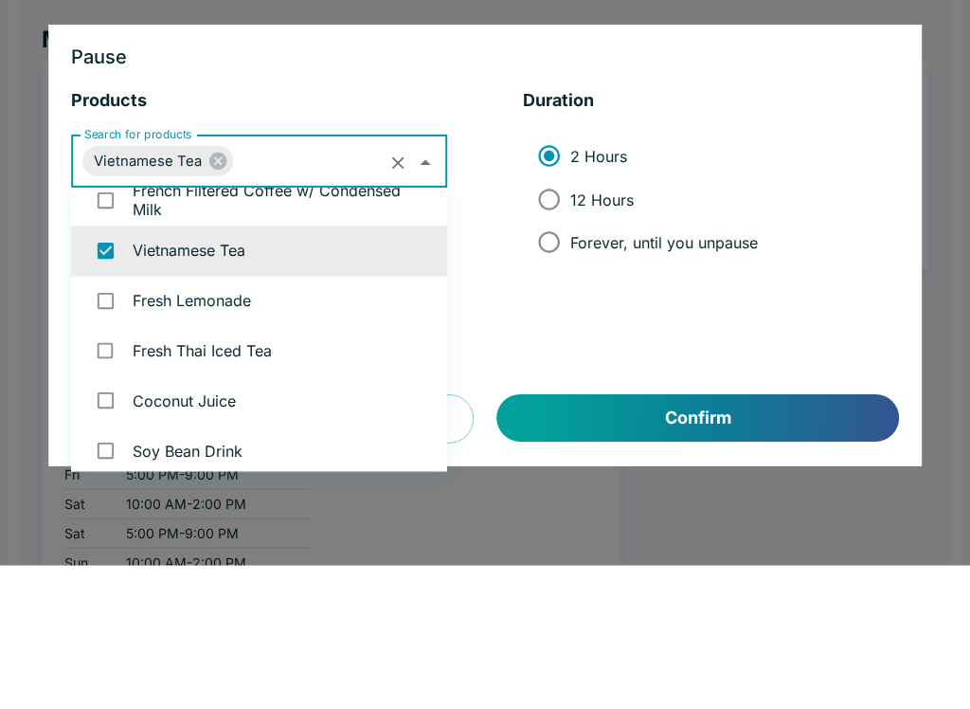
click at [577, 333] on span "12 Hours" at bounding box center [601, 342] width 63 height 19
click at [570, 321] on input "12 Hours" at bounding box center [549, 342] width 43 height 43
radio input "true"
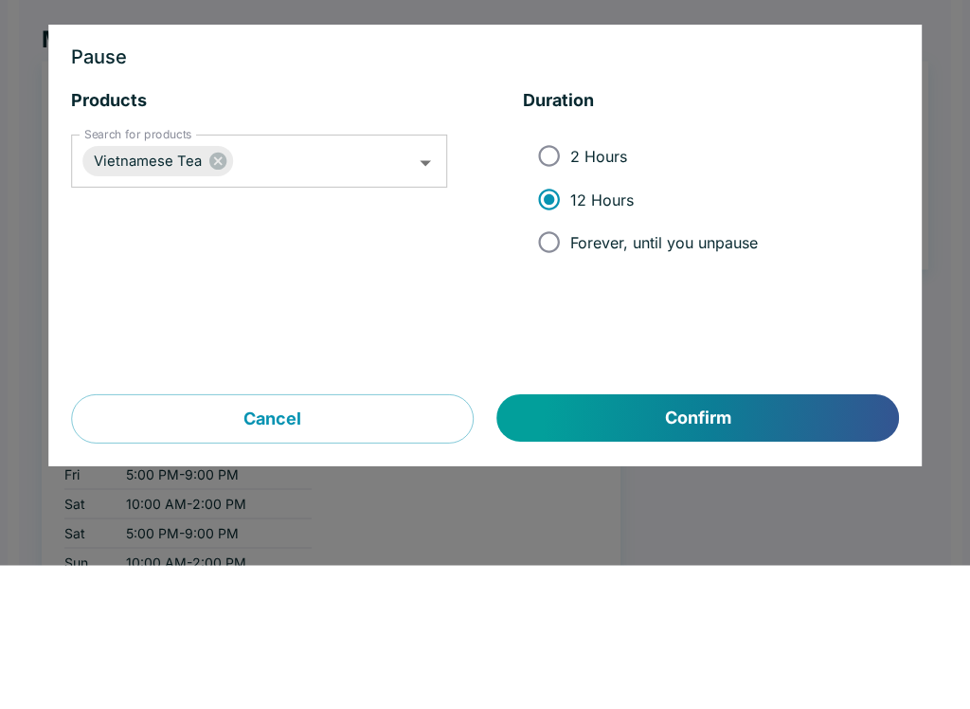
scroll to position [144, 0]
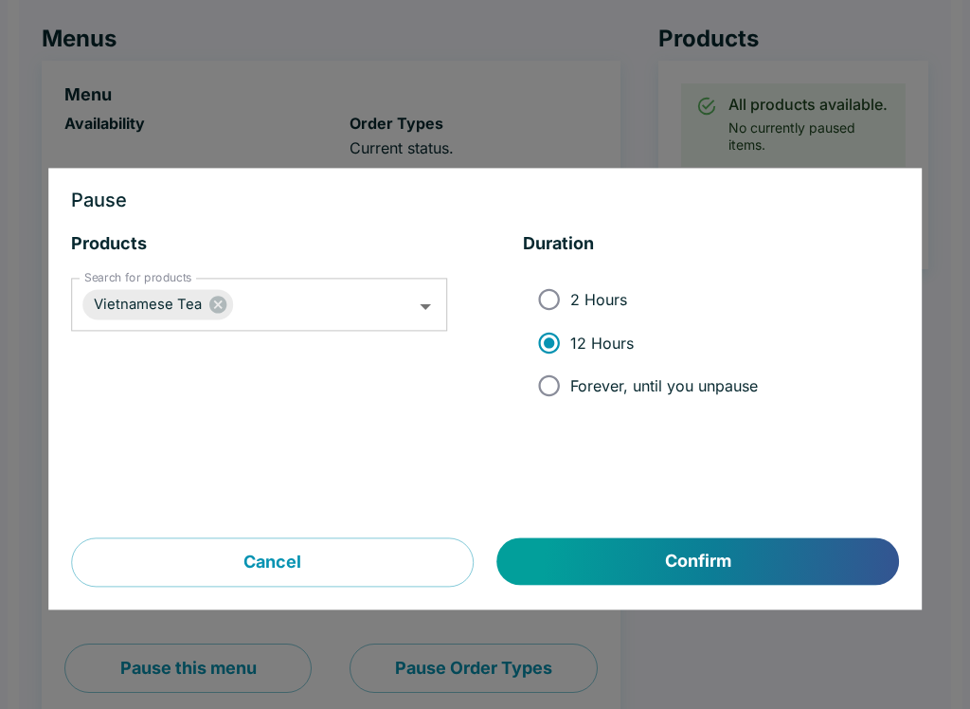
click at [792, 568] on button "Confirm" at bounding box center [698, 561] width 402 height 47
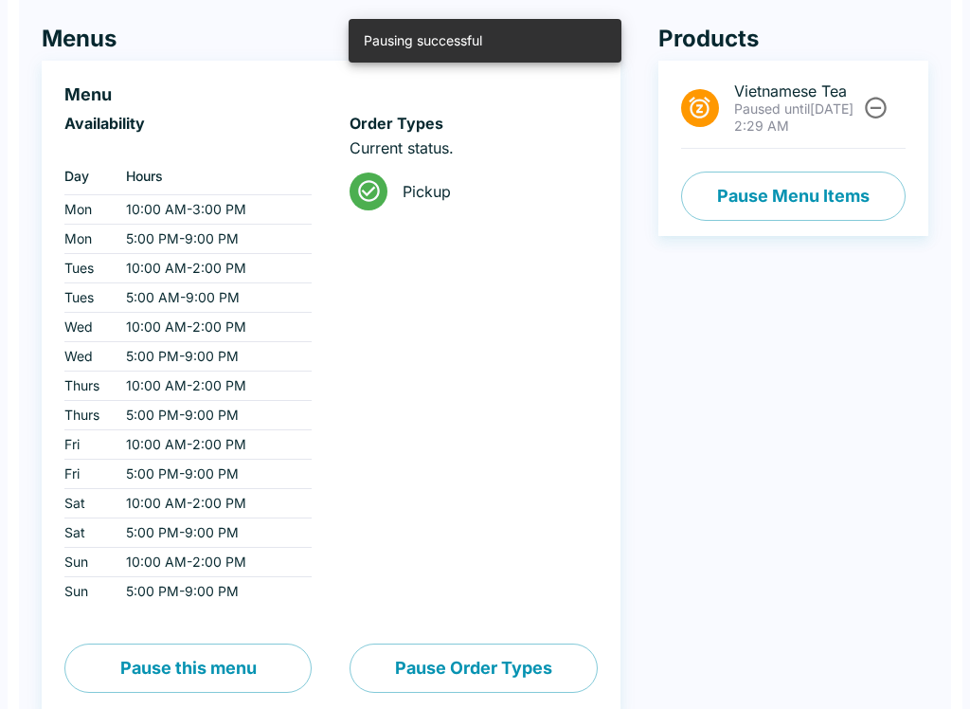
click at [892, 97] on li "Vietnamese Tea Paused until [DATE] 2:29 AM" at bounding box center [793, 108] width 225 height 81
click at [891, 100] on button "Unpause" at bounding box center [875, 107] width 35 height 35
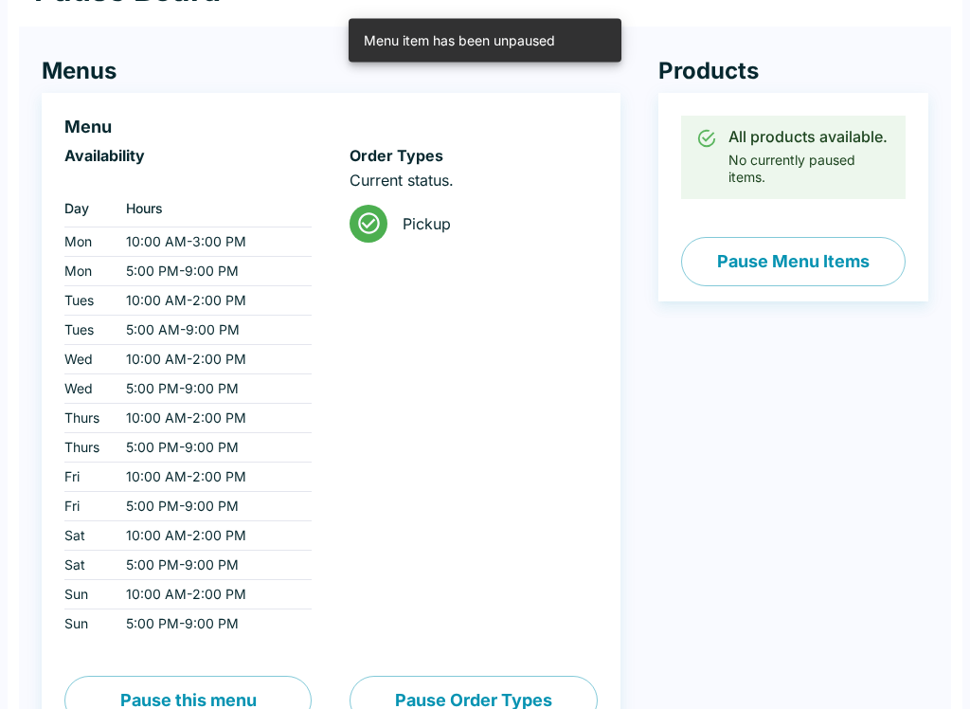
scroll to position [0, 0]
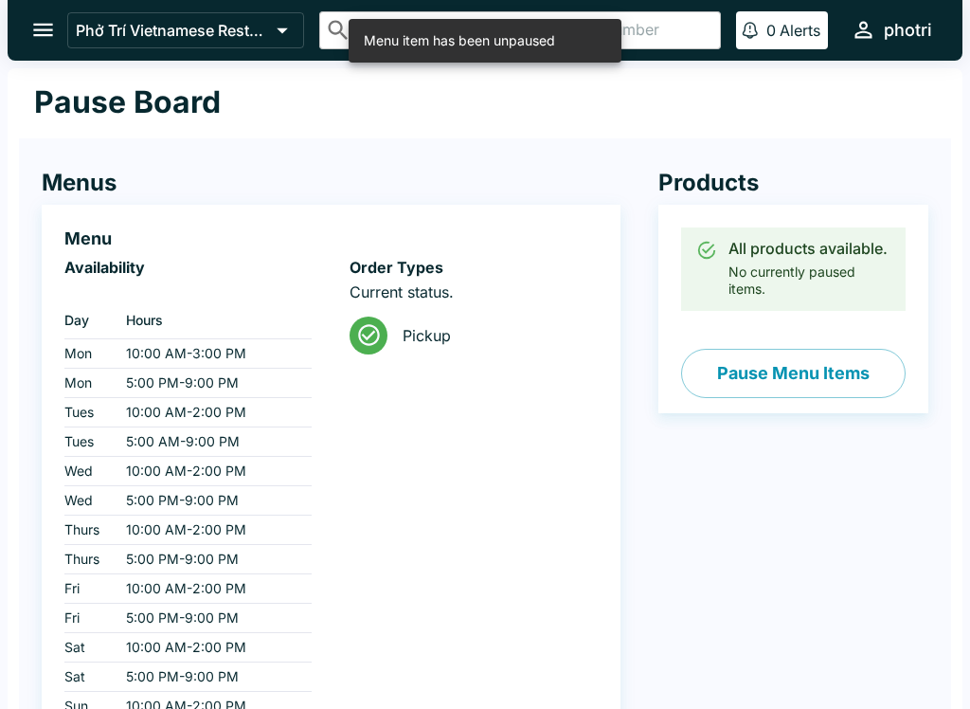
click at [60, 16] on button "open drawer" at bounding box center [43, 30] width 48 height 48
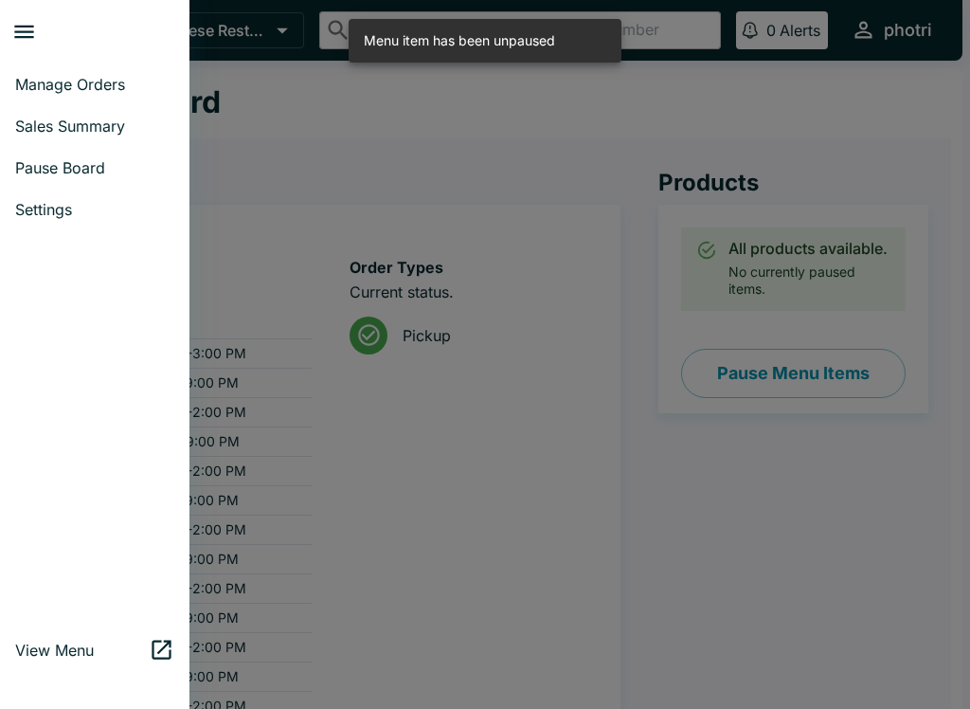
click at [119, 118] on span "Sales Summary" at bounding box center [94, 126] width 159 height 19
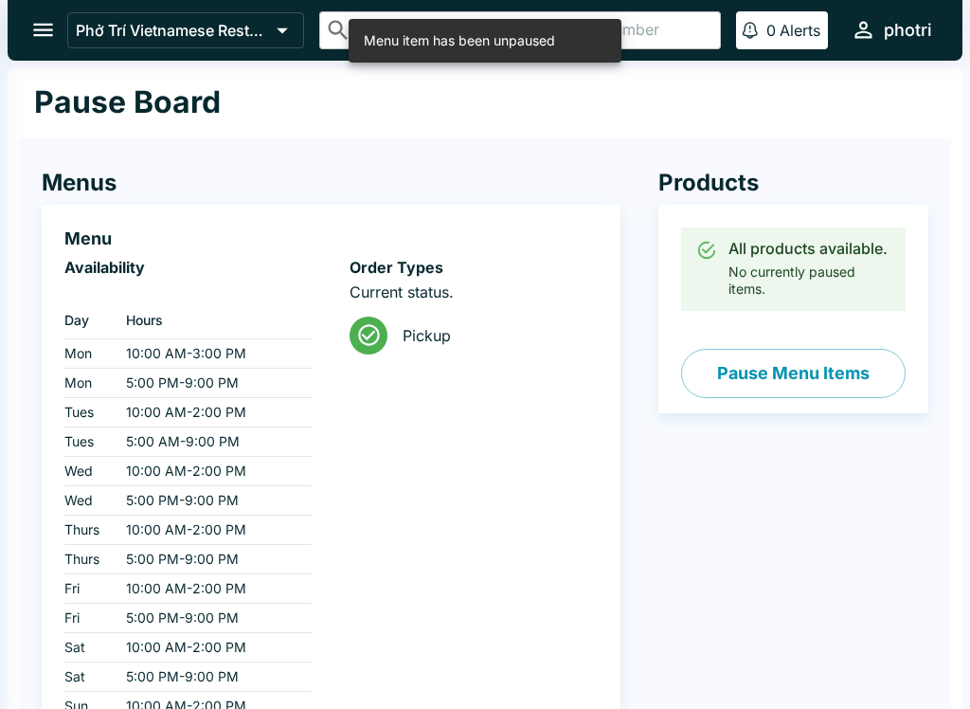
select select "03:00"
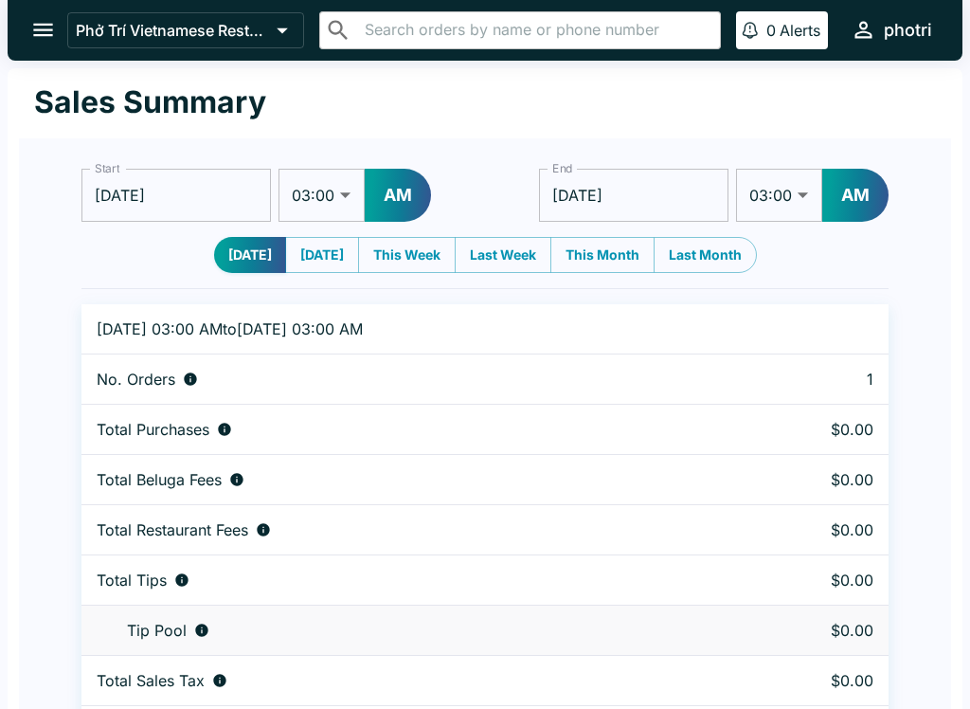
click at [45, 31] on icon "open drawer" at bounding box center [43, 30] width 20 height 13
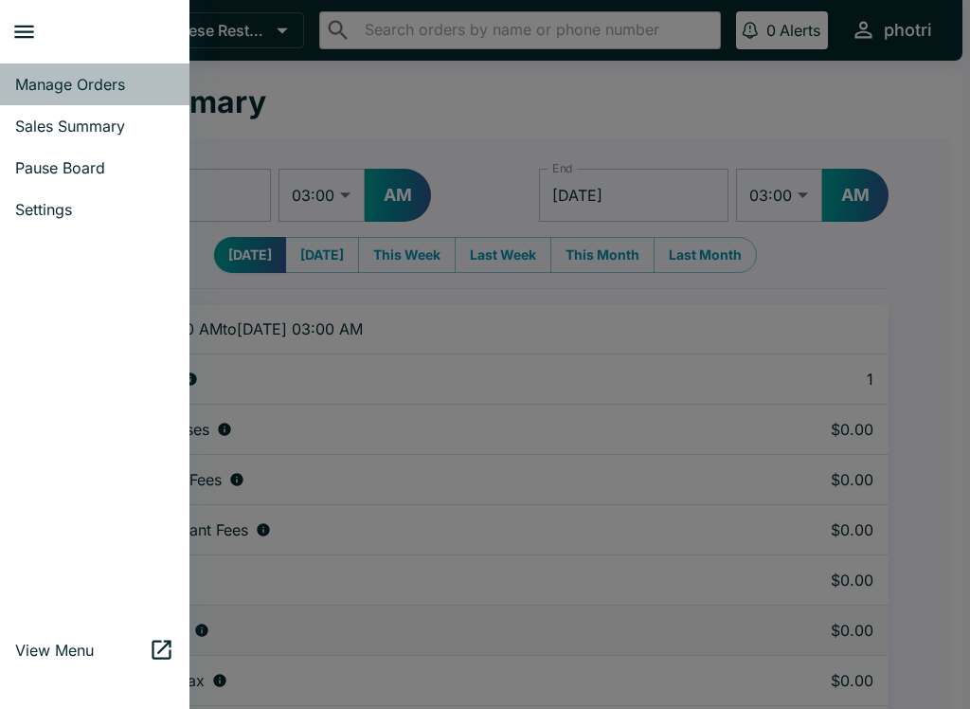
click at [96, 91] on span "Manage Orders" at bounding box center [94, 84] width 159 height 19
